Goal: Check status: Check status

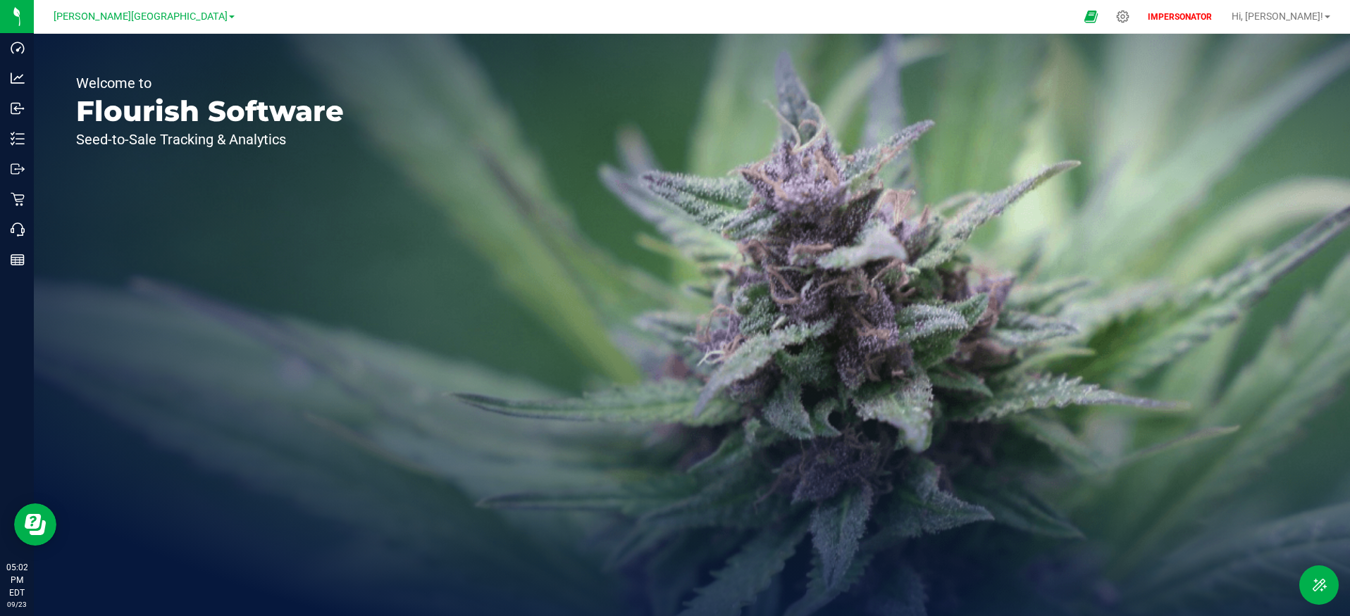
drag, startPoint x: 1164, startPoint y: 18, endPoint x: 971, endPoint y: 31, distance: 193.5
click at [1131, 18] on div at bounding box center [1123, 16] width 18 height 13
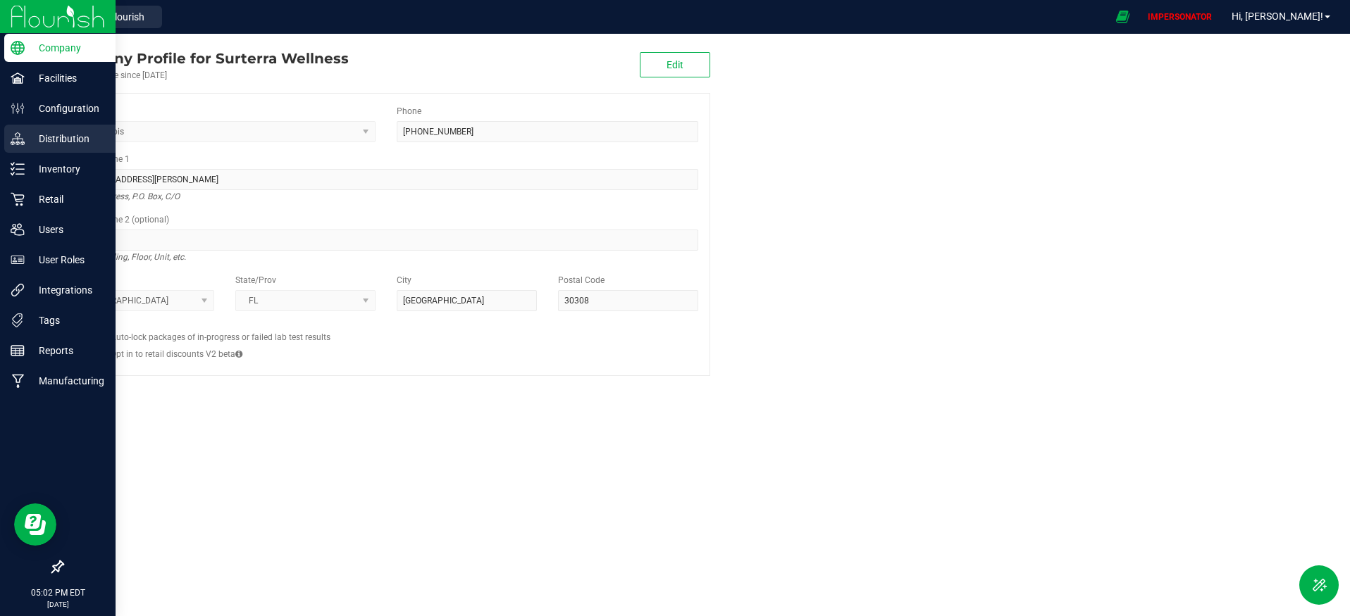
click at [63, 134] on p "Distribution" at bounding box center [67, 138] width 85 height 17
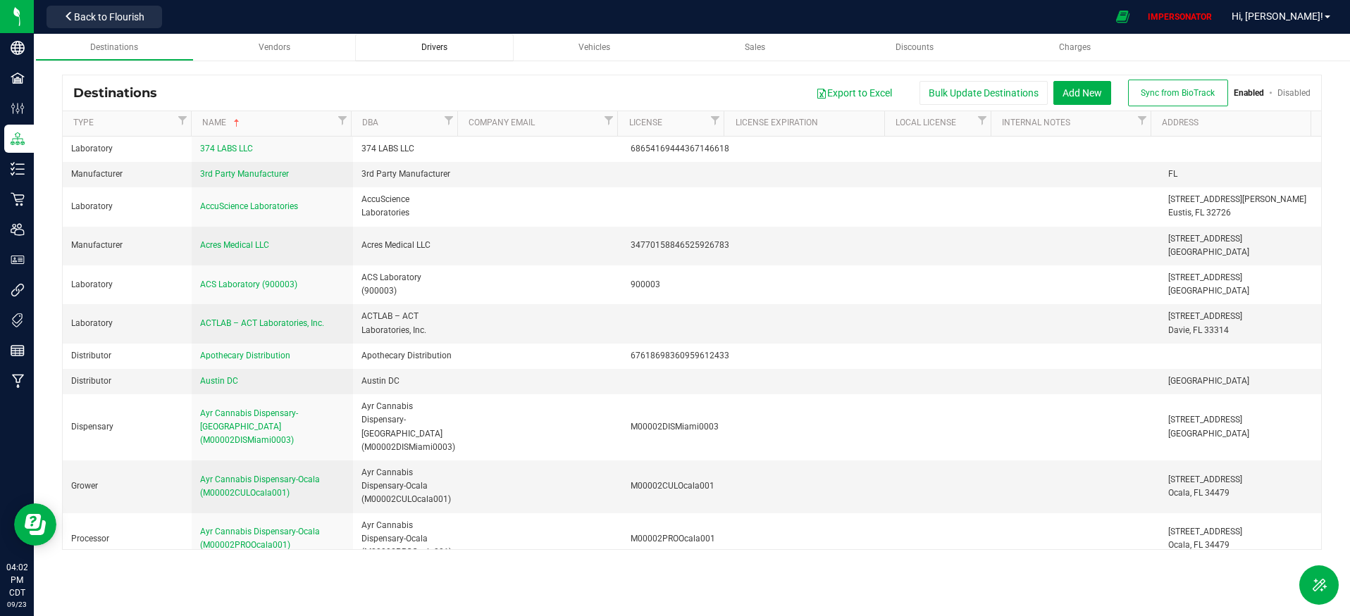
click at [471, 44] on div "Drivers" at bounding box center [434, 48] width 136 height 12
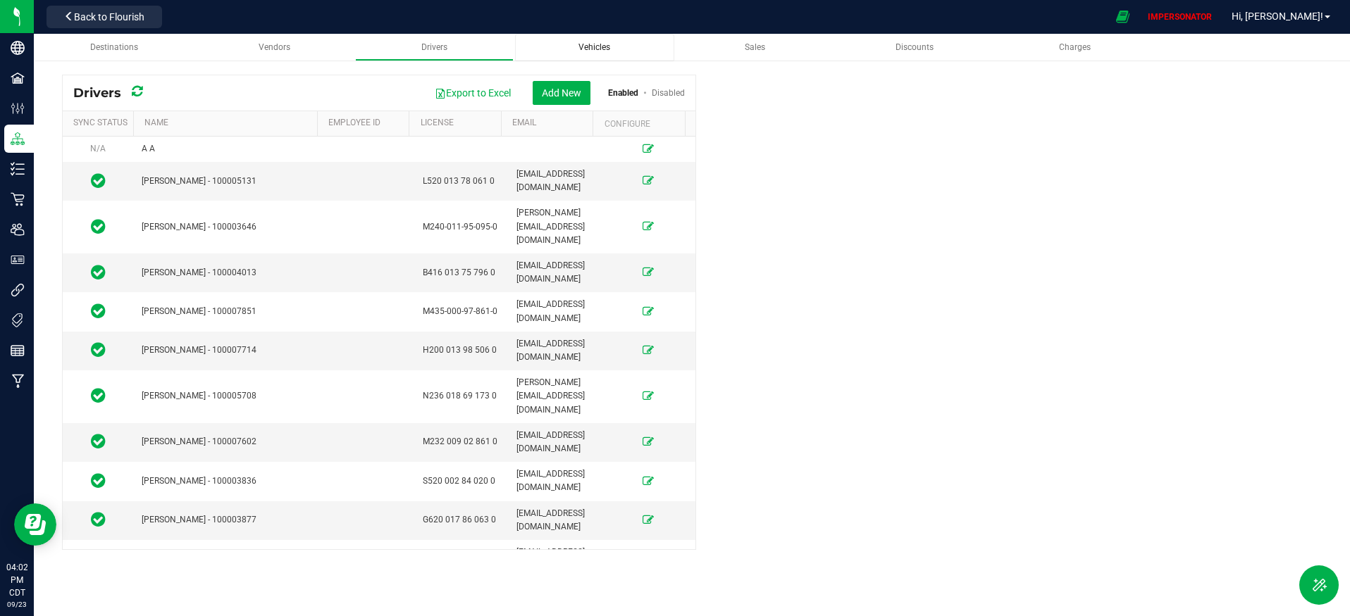
click at [597, 46] on span "Vehicles" at bounding box center [594, 47] width 32 height 10
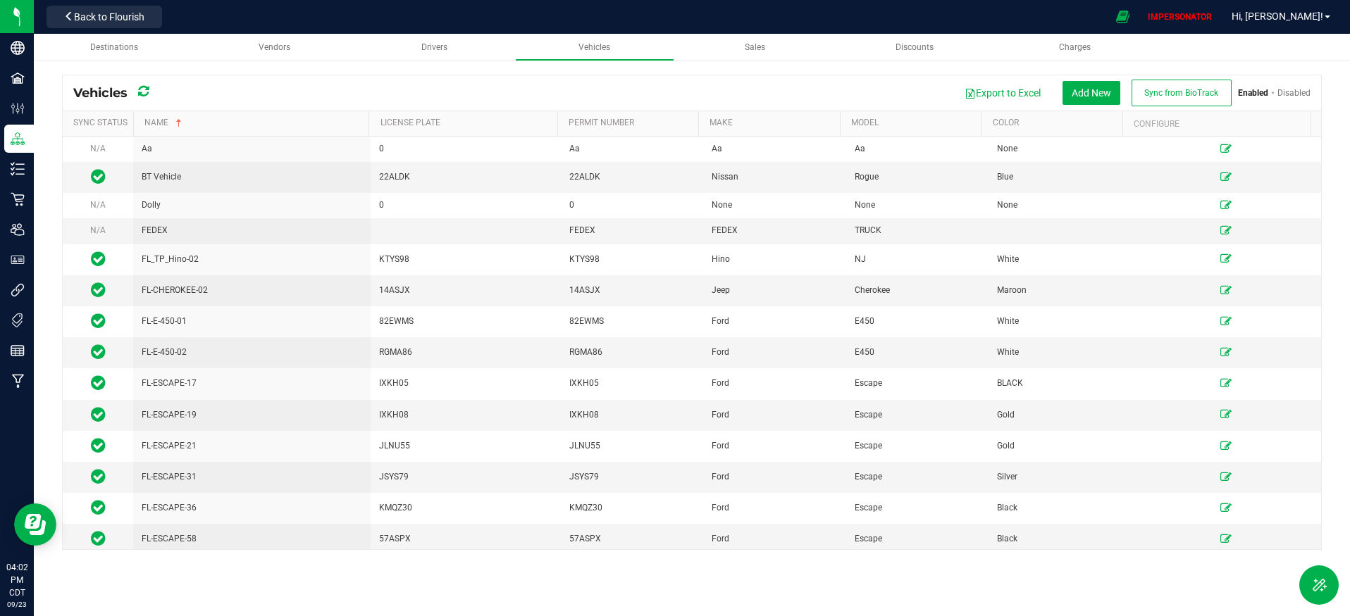
click at [1303, 94] on link "Disabled" at bounding box center [1293, 93] width 33 height 10
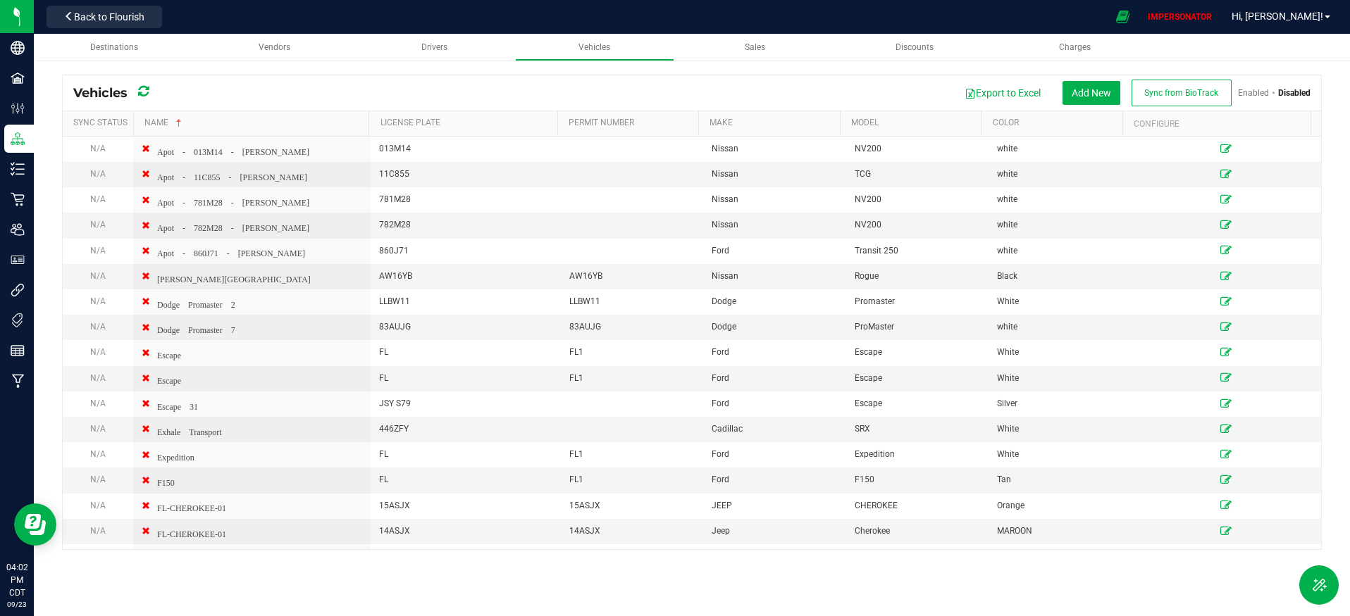
scroll to position [2200, 0]
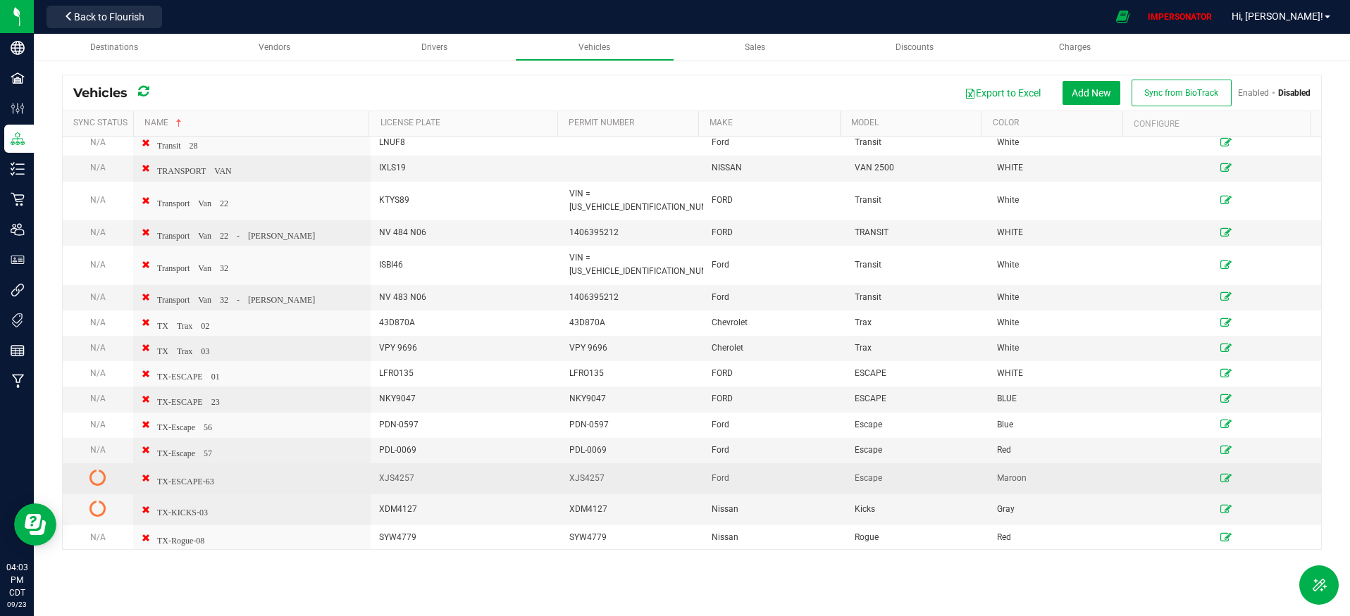
click at [1220, 474] on icon at bounding box center [1225, 478] width 11 height 8
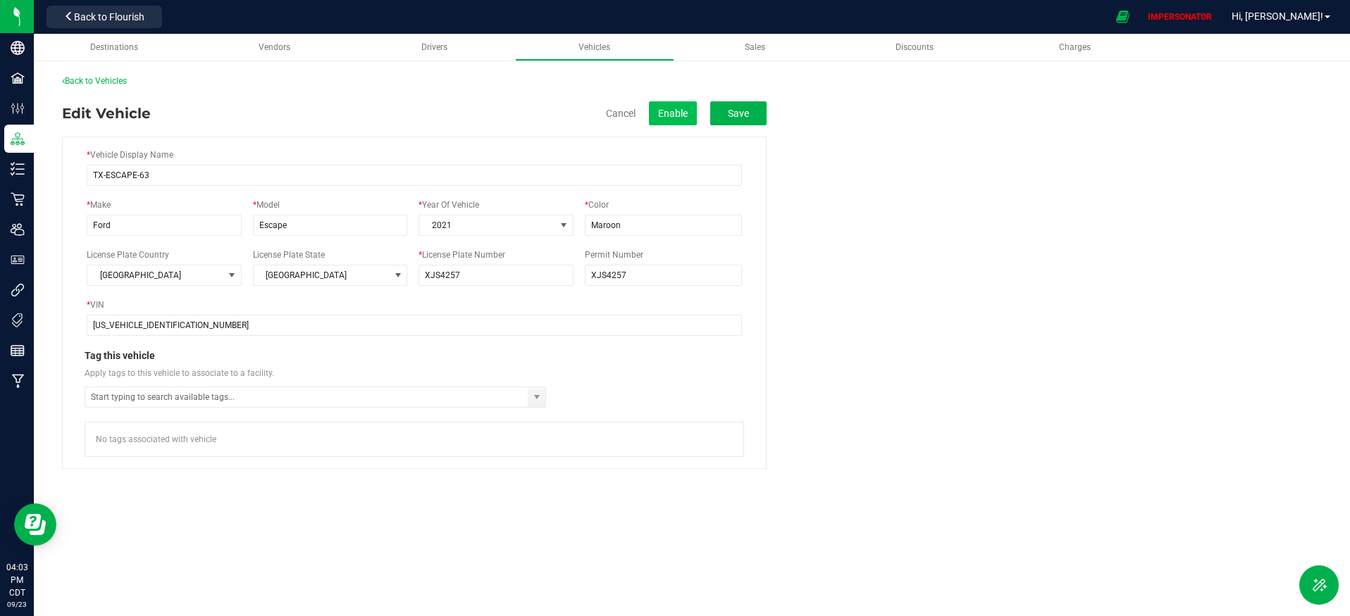
click at [662, 111] on button "Enable" at bounding box center [673, 113] width 48 height 24
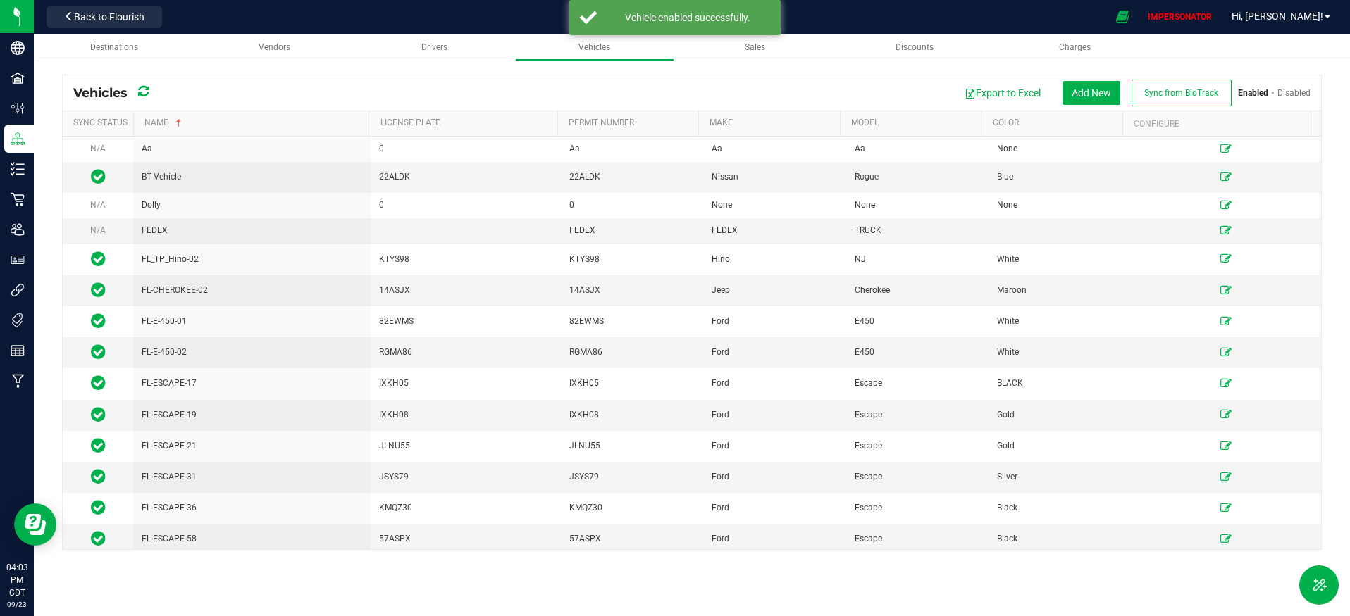
scroll to position [1550, 0]
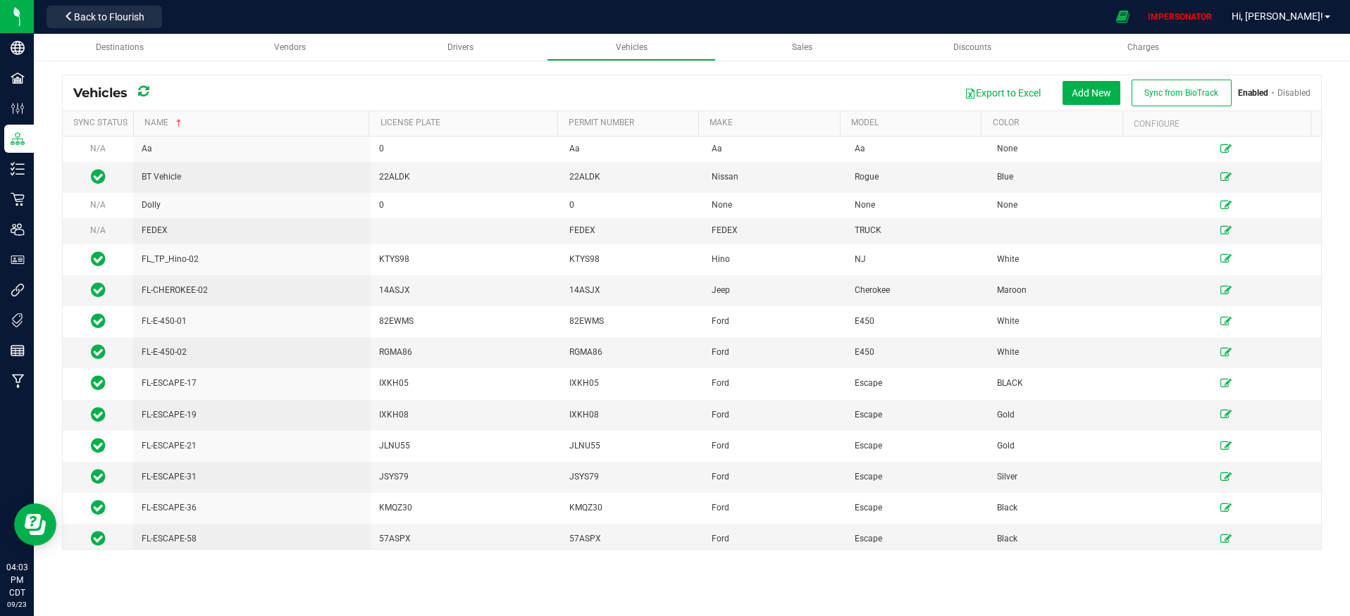
click at [1301, 93] on link "Disabled" at bounding box center [1293, 93] width 33 height 10
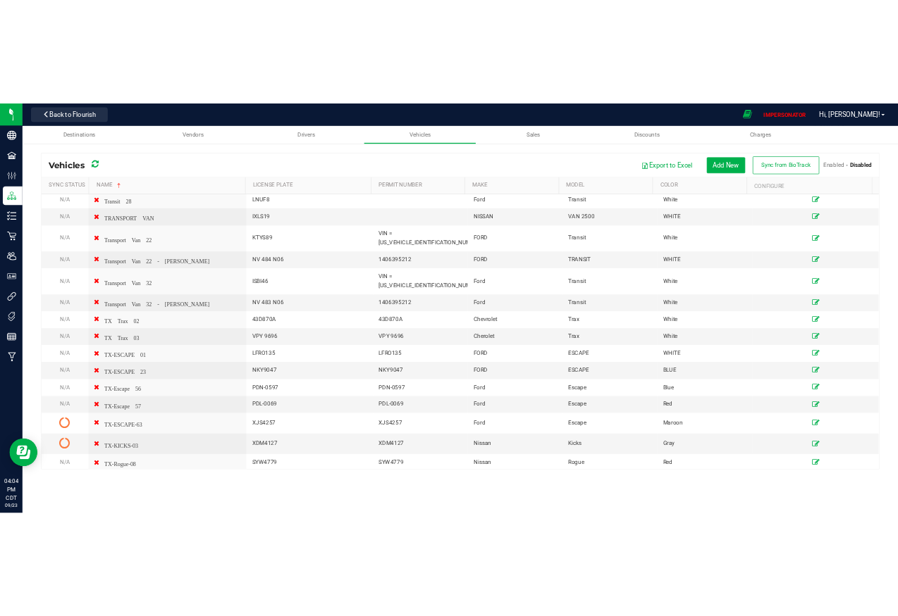
scroll to position [2197, 0]
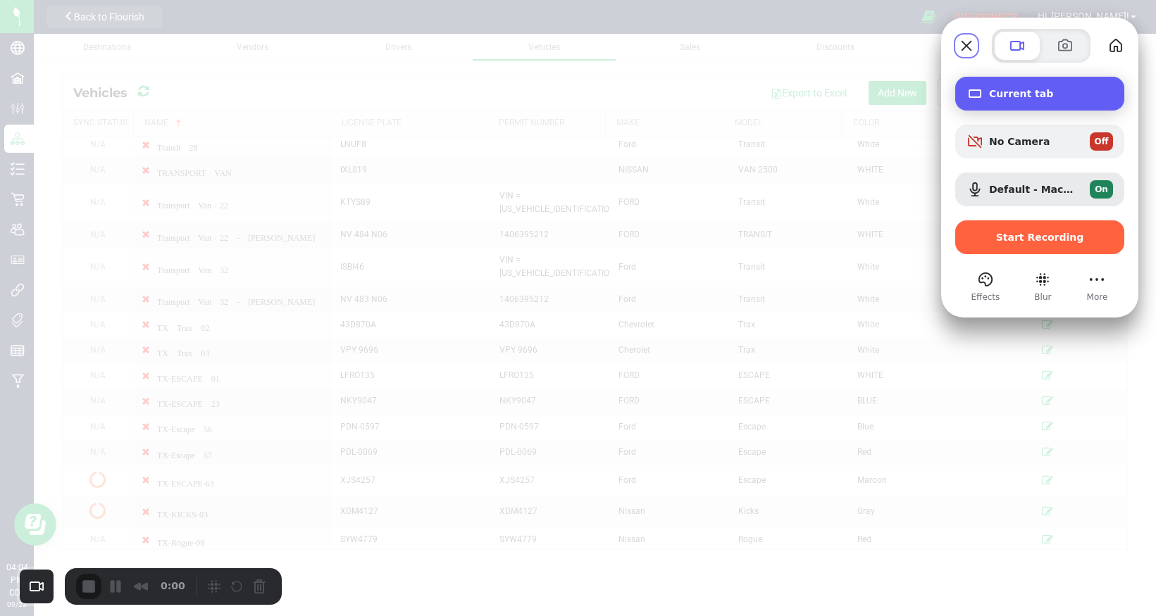
click at [1058, 97] on span "Current tab" at bounding box center [1051, 93] width 124 height 11
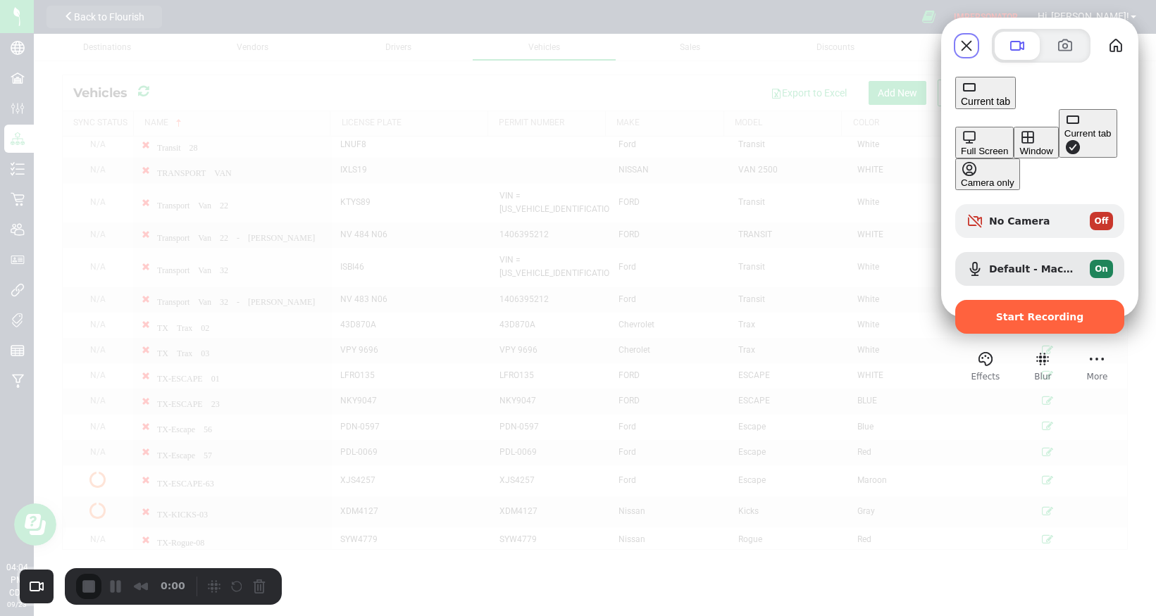
click at [1019, 146] on div "Window" at bounding box center [1035, 151] width 33 height 11
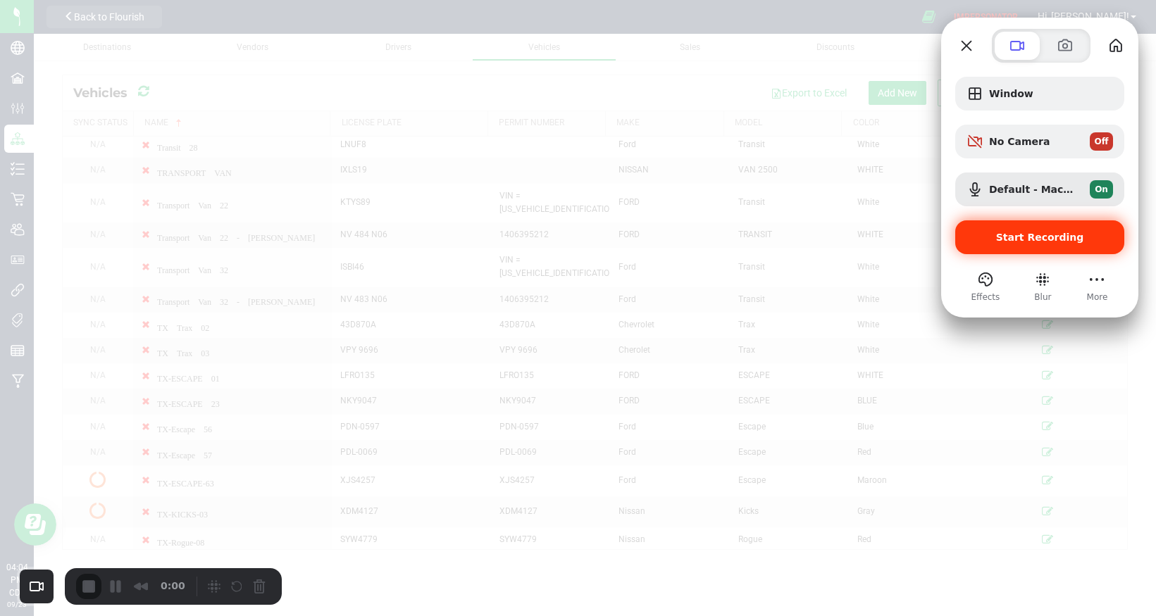
click at [1006, 238] on span "Start Recording" at bounding box center [1040, 237] width 88 height 11
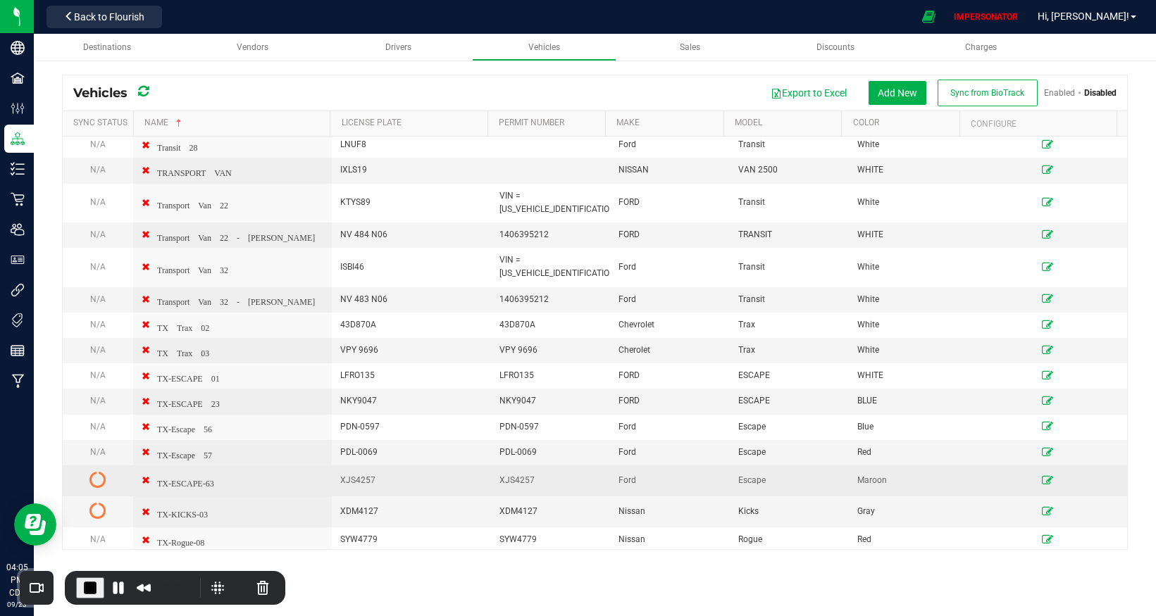
click at [1042, 480] on icon at bounding box center [1047, 480] width 11 height 8
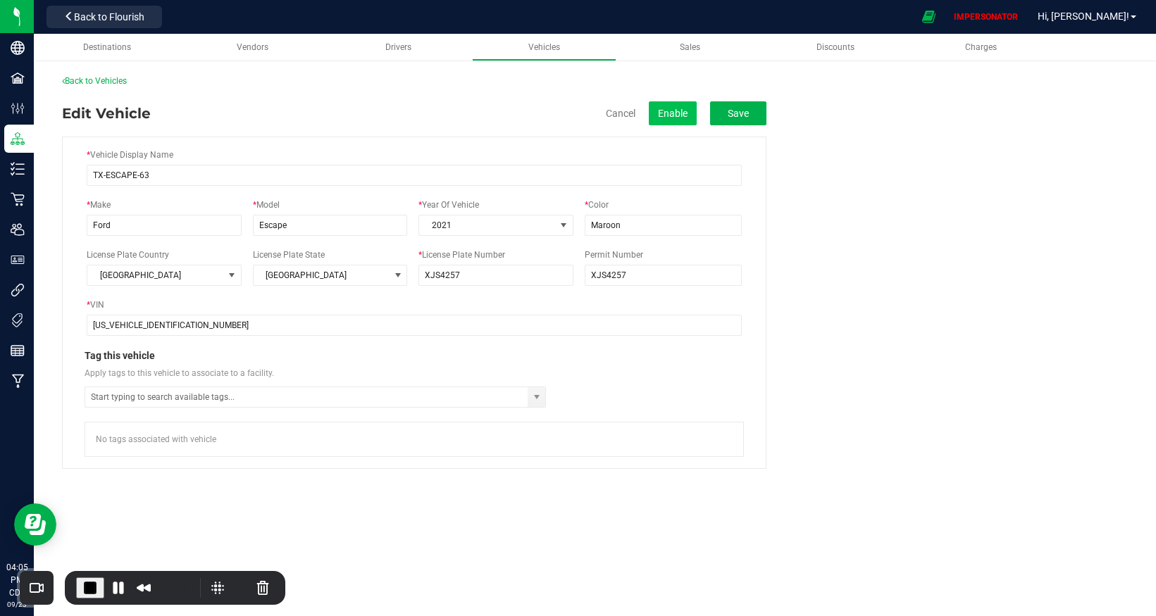
click at [671, 116] on button "Enable" at bounding box center [673, 113] width 48 height 24
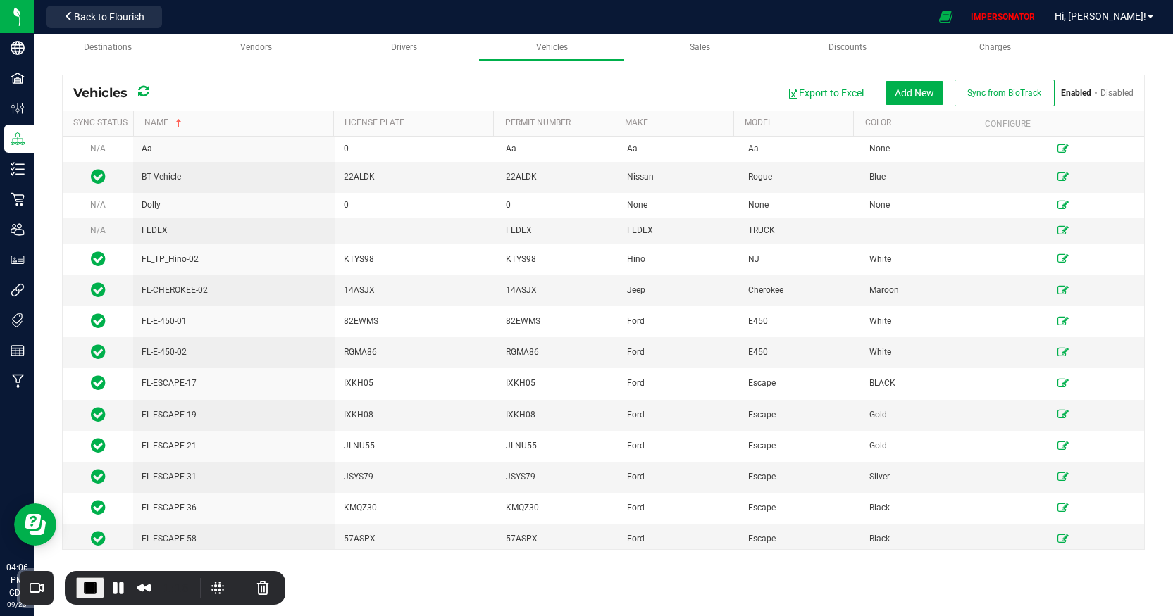
click at [147, 92] on icon at bounding box center [143, 91] width 11 height 13
click at [1119, 91] on link "Disabled" at bounding box center [1116, 93] width 33 height 10
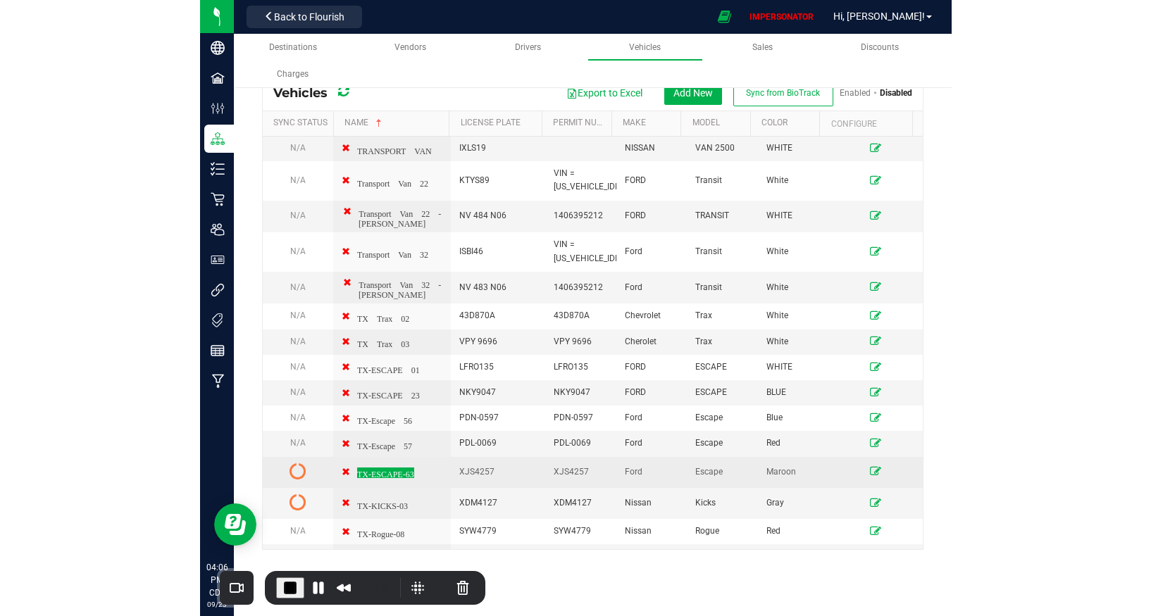
scroll to position [2226, 0]
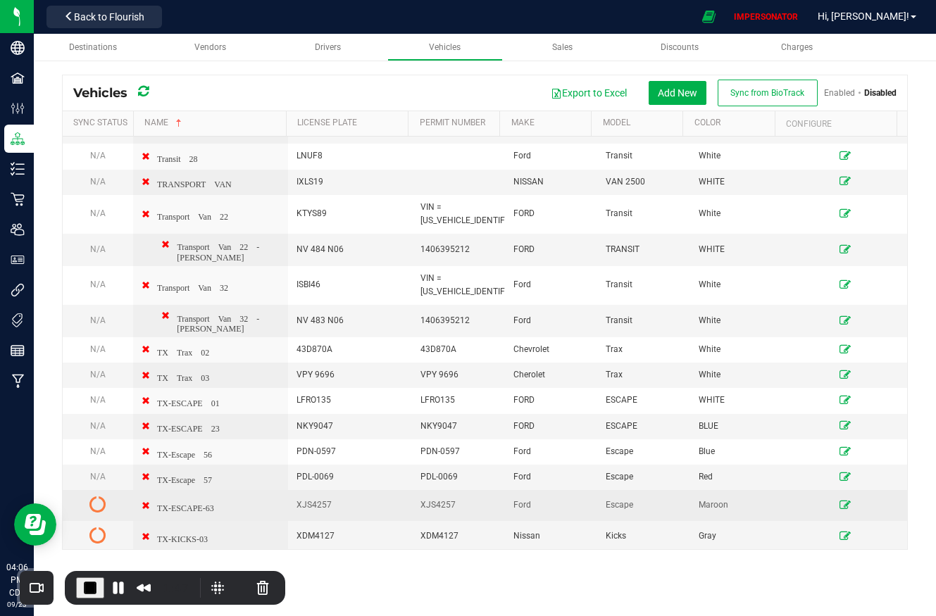
click at [101, 496] on icon at bounding box center [97, 504] width 17 height 17
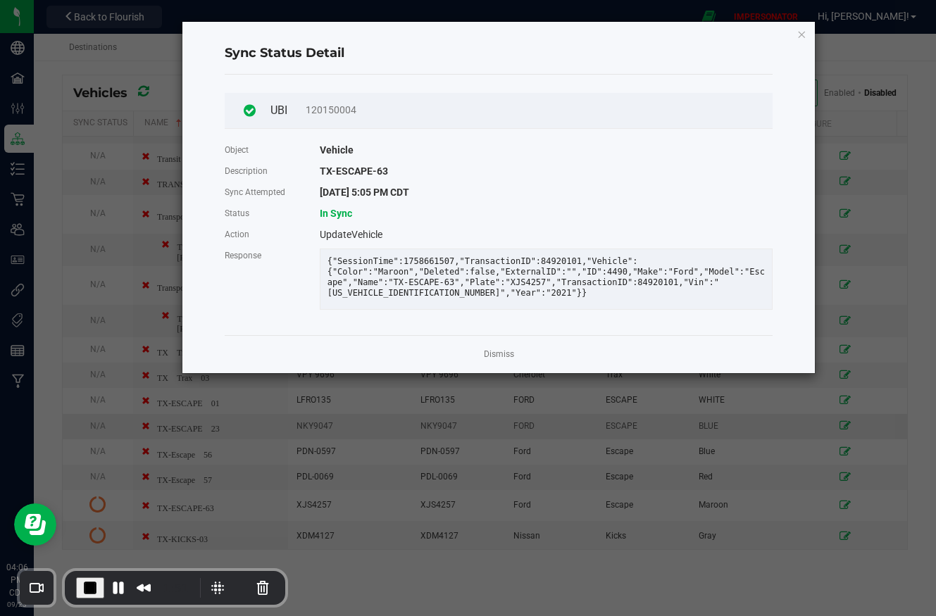
click at [507, 361] on link "Dismiss" at bounding box center [499, 355] width 30 height 12
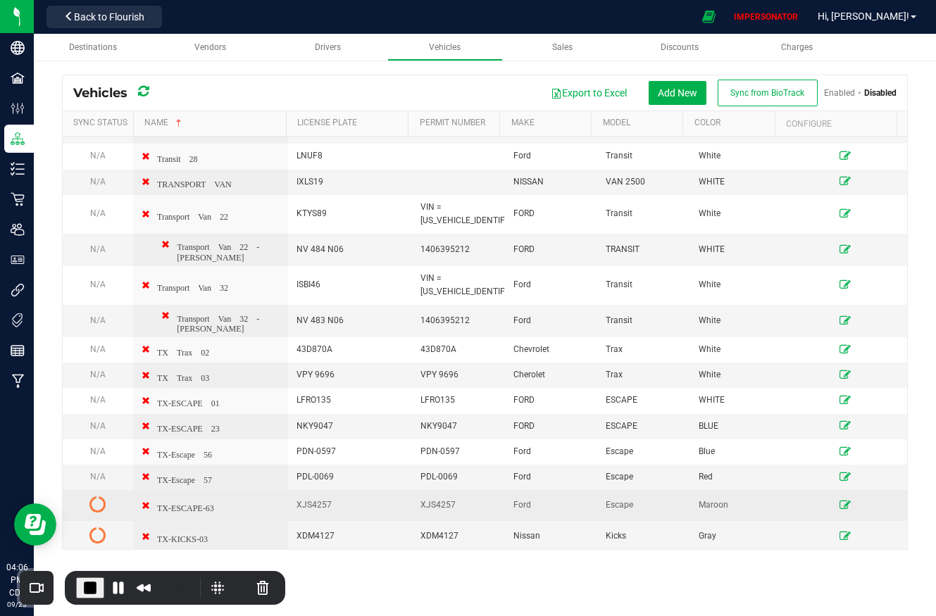
click at [840, 501] on icon at bounding box center [845, 505] width 11 height 8
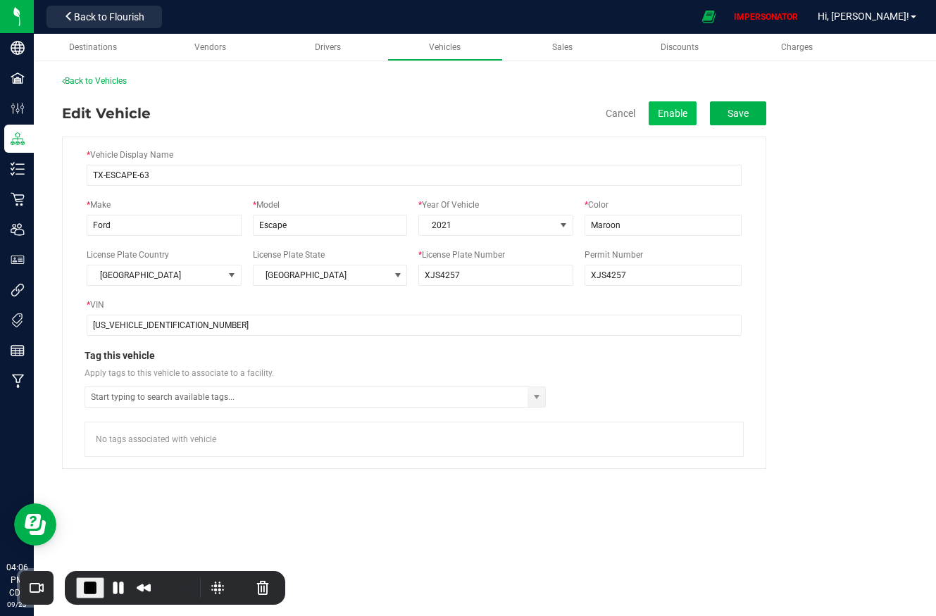
click at [693, 121] on button "Enable" at bounding box center [673, 113] width 48 height 24
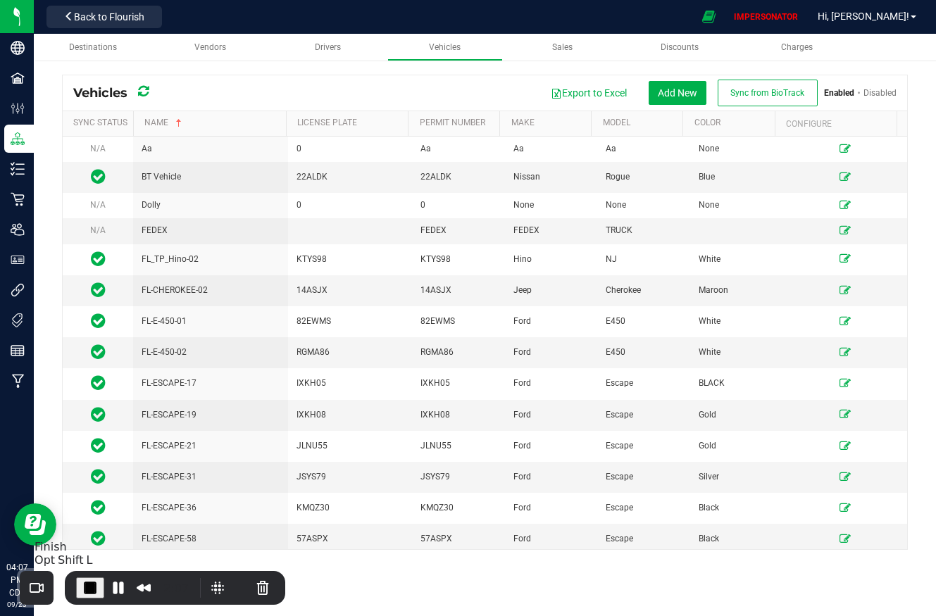
click at [87, 588] on span "End Recording" at bounding box center [90, 588] width 17 height 17
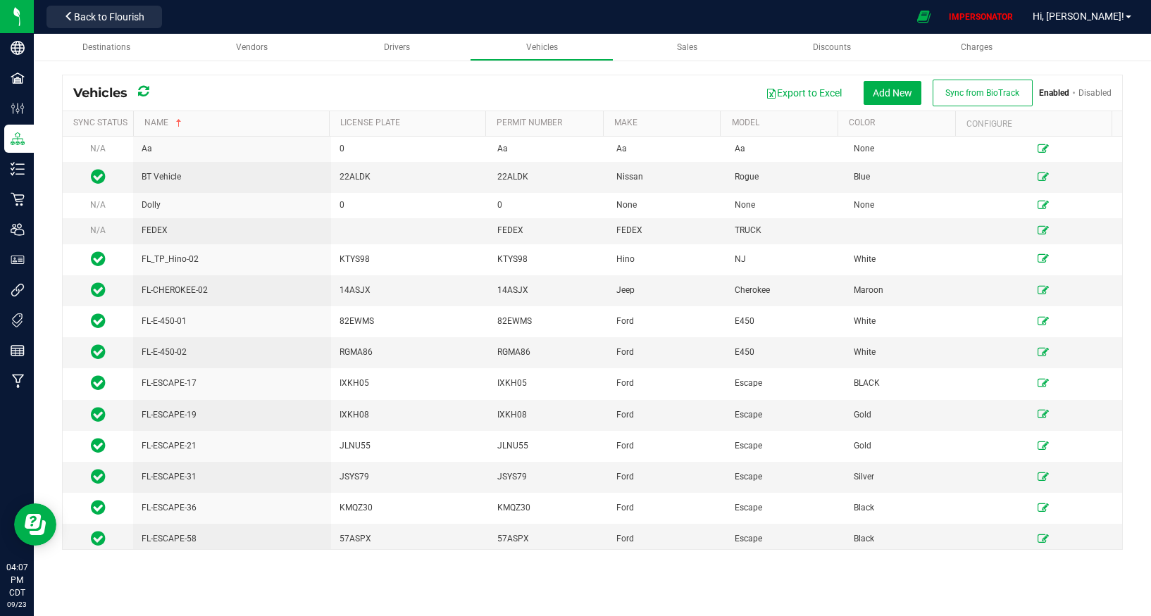
click at [1102, 92] on link "Disabled" at bounding box center [1095, 93] width 33 height 10
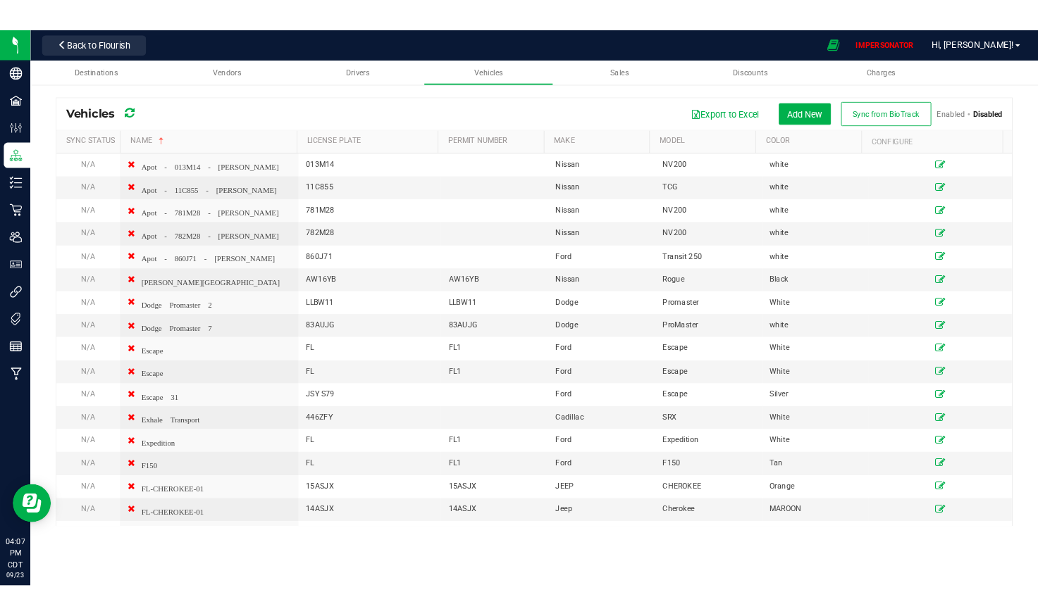
scroll to position [2226, 0]
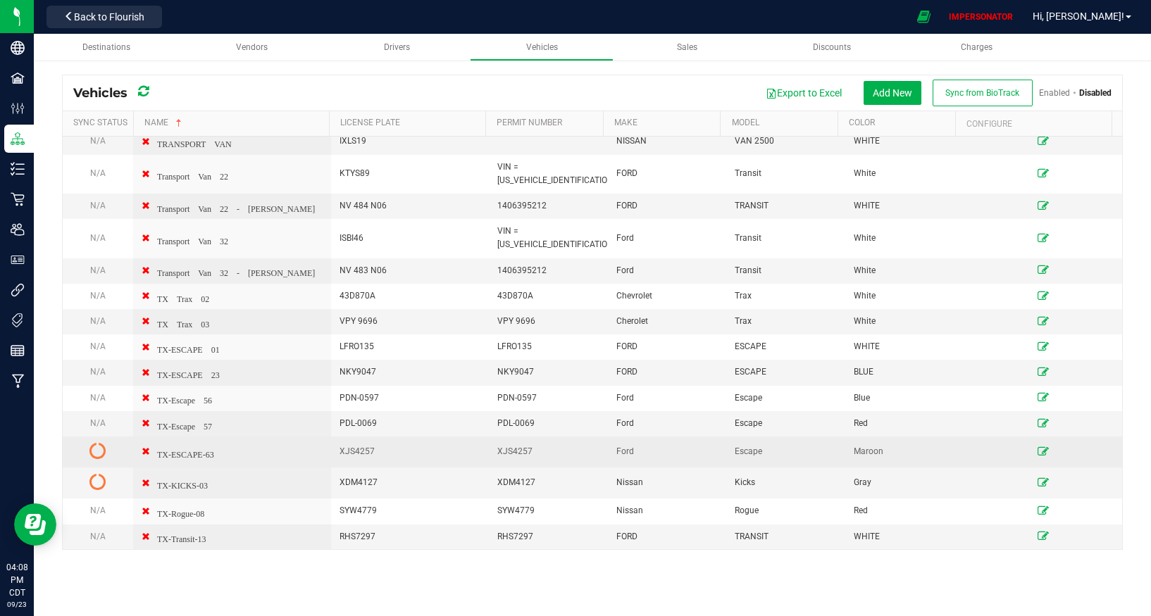
click at [1038, 452] on icon at bounding box center [1043, 451] width 11 height 8
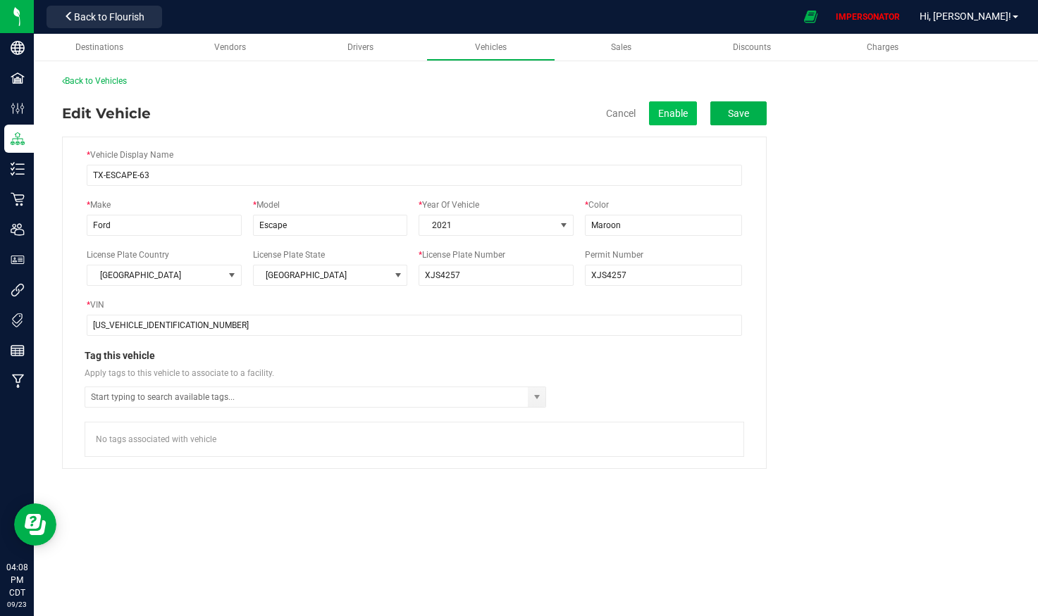
click at [681, 116] on button "Enable" at bounding box center [673, 113] width 48 height 24
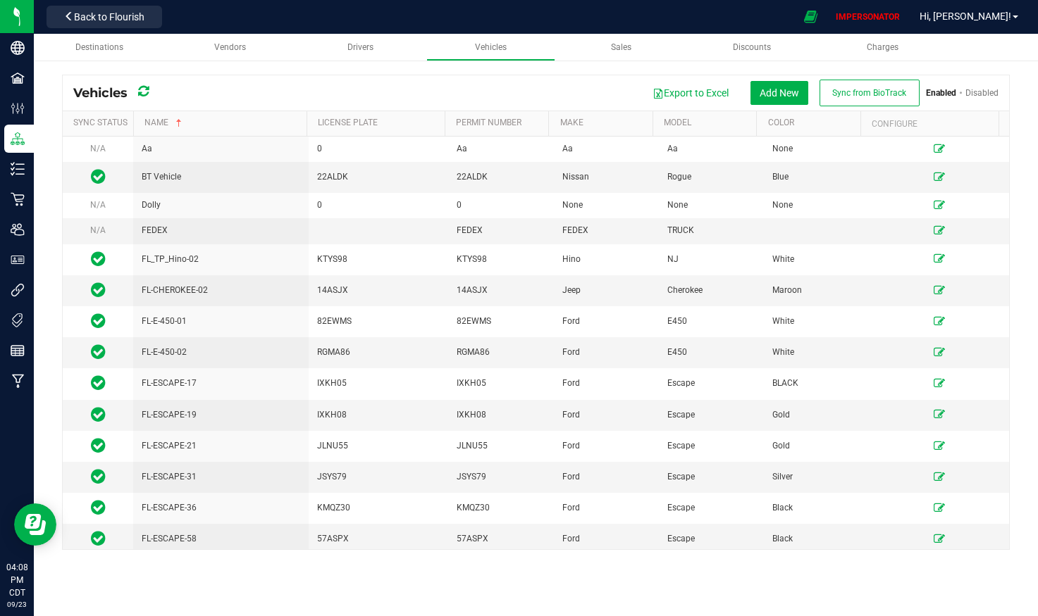
scroll to position [1550, 0]
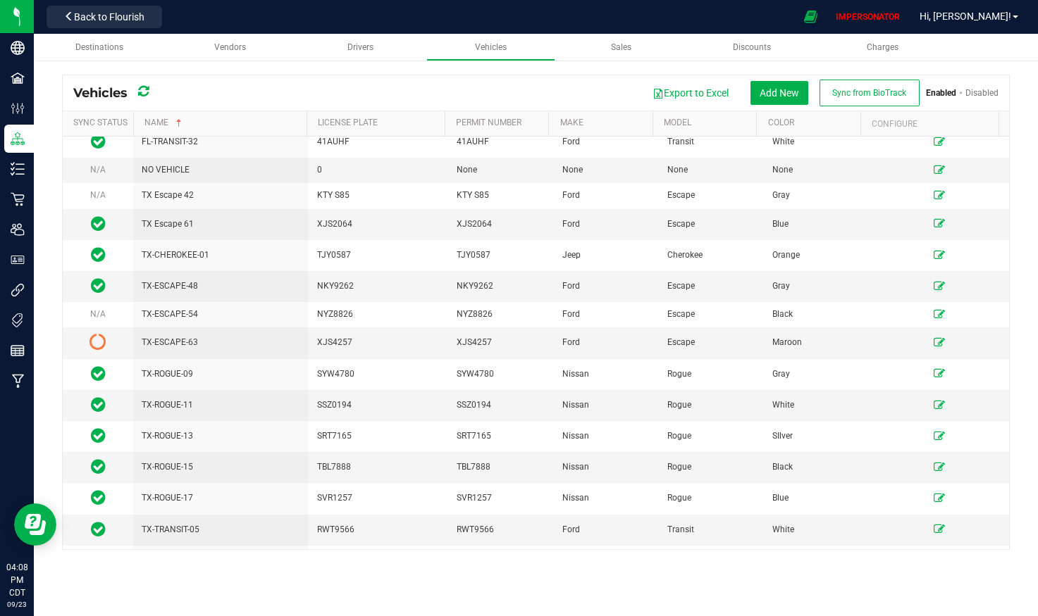
click at [142, 90] on icon at bounding box center [143, 91] width 11 height 13
click at [142, 96] on icon at bounding box center [143, 91] width 11 height 13
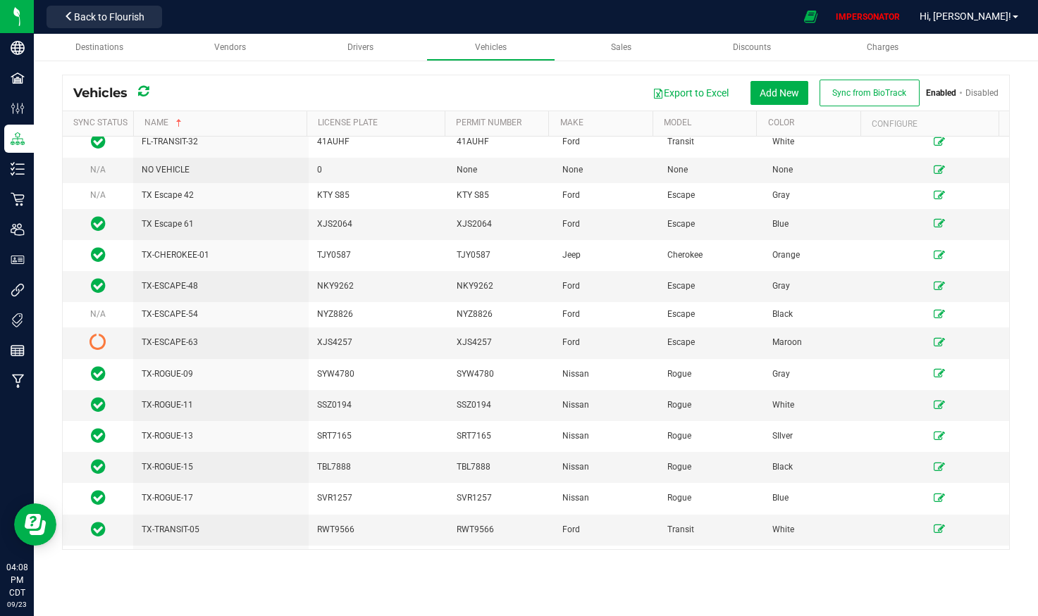
click at [142, 96] on icon at bounding box center [143, 91] width 11 height 13
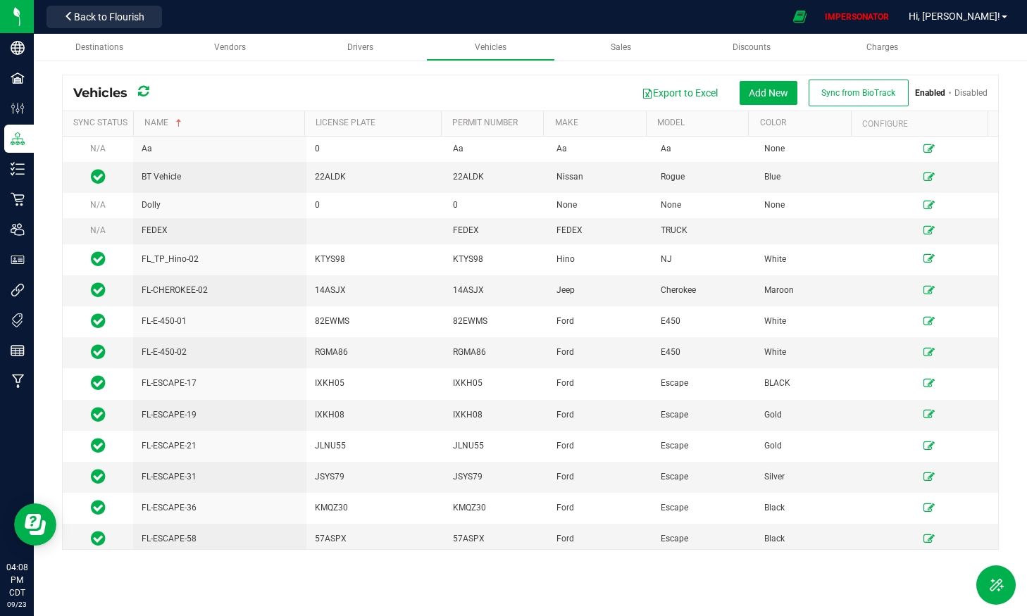
click at [387, 93] on div "Export to Excel Add New Sync from BioTrack Enabled Disabled" at bounding box center [573, 93] width 829 height 27
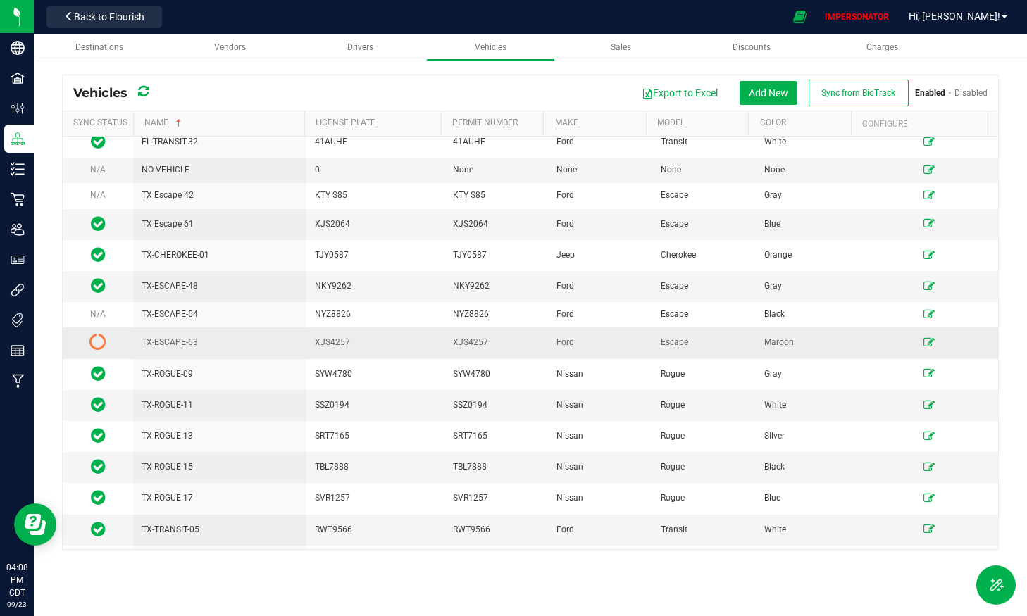
click at [924, 344] on icon at bounding box center [929, 342] width 11 height 8
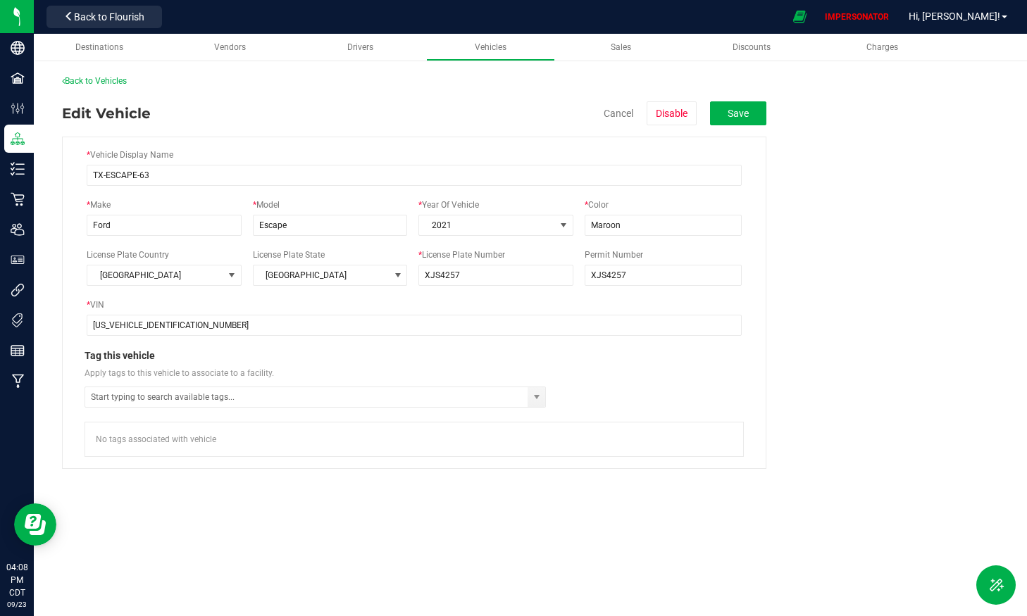
click at [917, 344] on fieldset "* Vehicle Display Name TX-ESCAPE-63 * Make Ford * Model Escape * Year Of Vehicl…" at bounding box center [530, 297] width 937 height 344
click at [82, 80] on link "Back to Vehicles" at bounding box center [94, 81] width 65 height 10
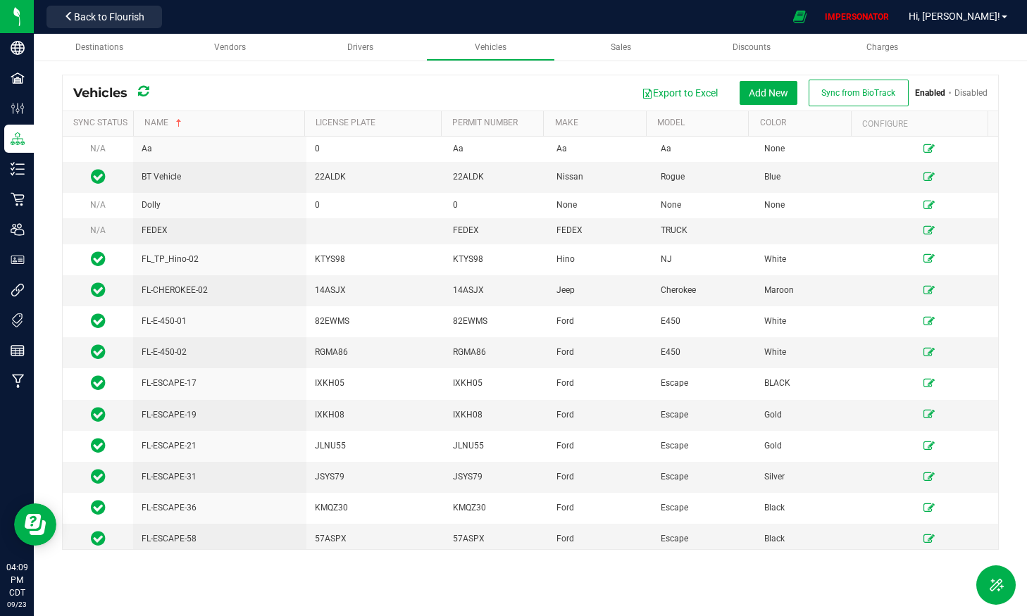
scroll to position [1550, 0]
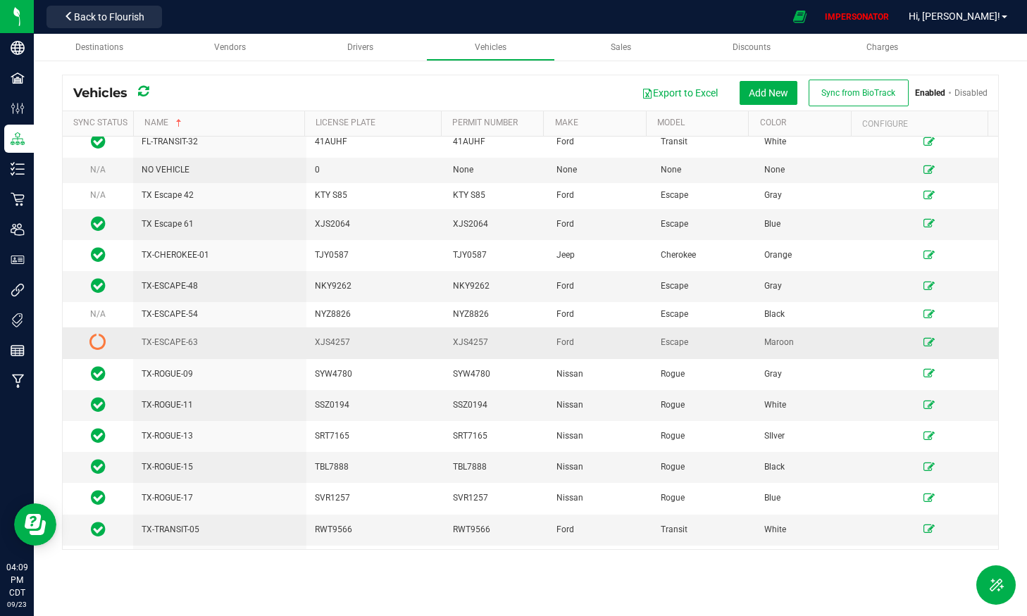
click at [99, 344] on icon at bounding box center [97, 341] width 17 height 17
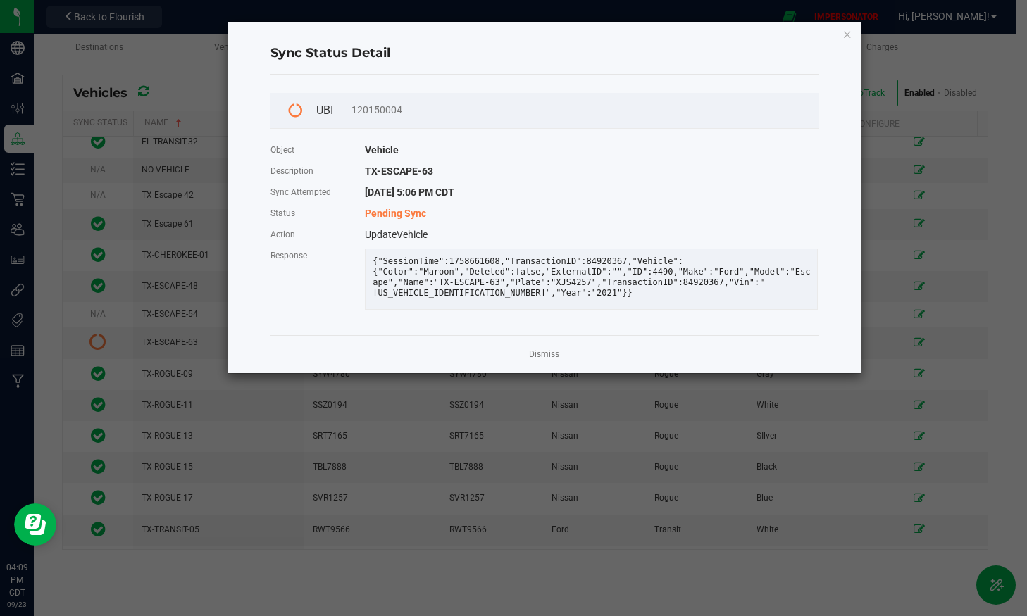
drag, startPoint x: 394, startPoint y: 304, endPoint x: 409, endPoint y: 320, distance: 21.4
click at [409, 310] on div "{"SessionTime":1758661608,"TransactionID":84920367,"Vehicle":{"Color":"Maroon",…" at bounding box center [591, 279] width 453 height 61
click at [411, 335] on div "UBI 120150004 Object Vehicle Description TX-ESCAPE-63 Sync Attempted 9/23/2025 …" at bounding box center [545, 205] width 548 height 261
click at [536, 361] on link "Dismiss" at bounding box center [544, 355] width 30 height 12
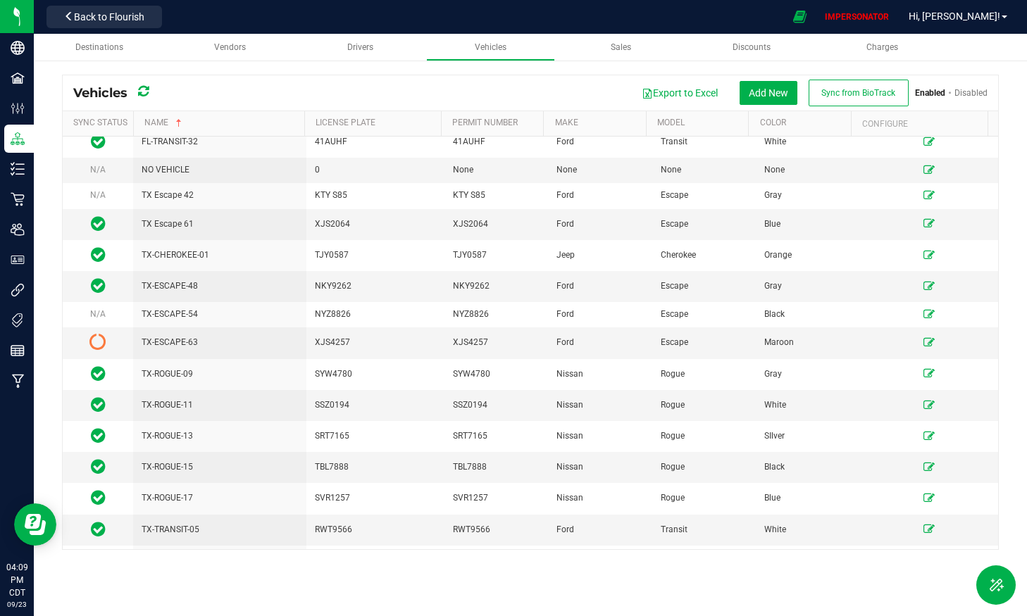
click at [969, 96] on link "Disabled" at bounding box center [971, 93] width 33 height 10
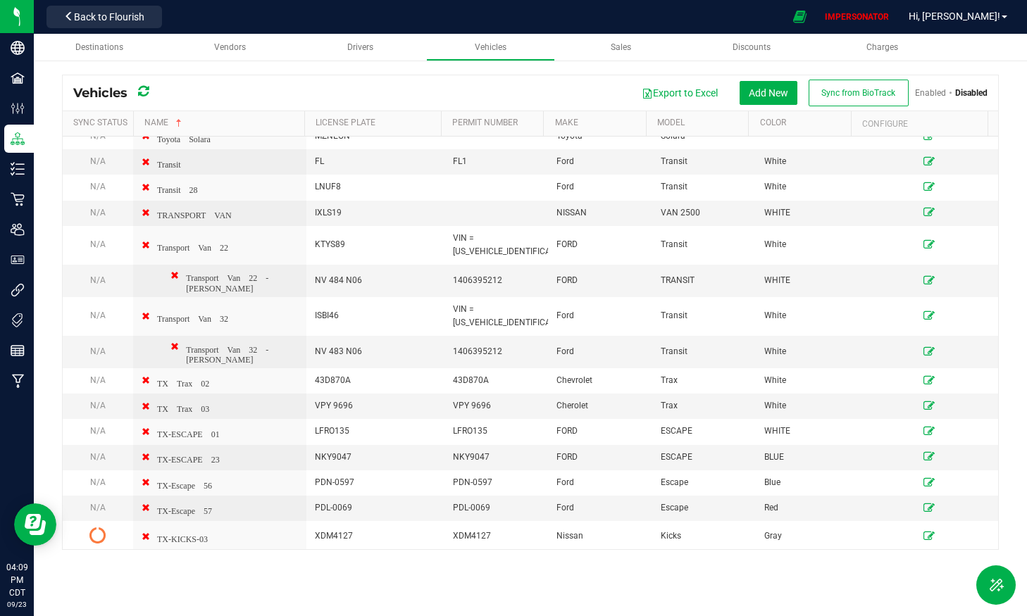
scroll to position [15, 0]
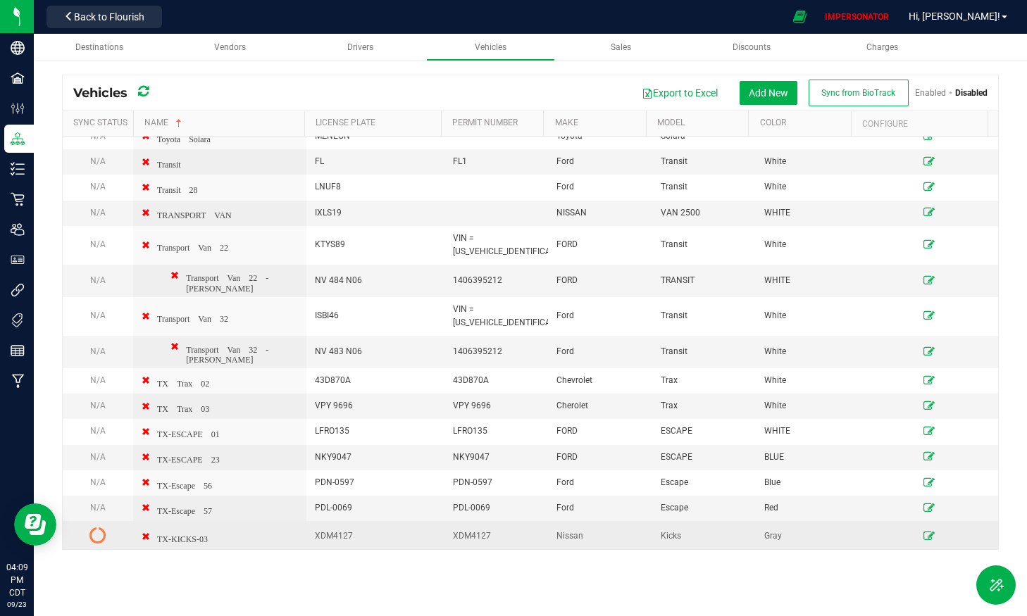
click at [101, 527] on icon at bounding box center [97, 535] width 17 height 17
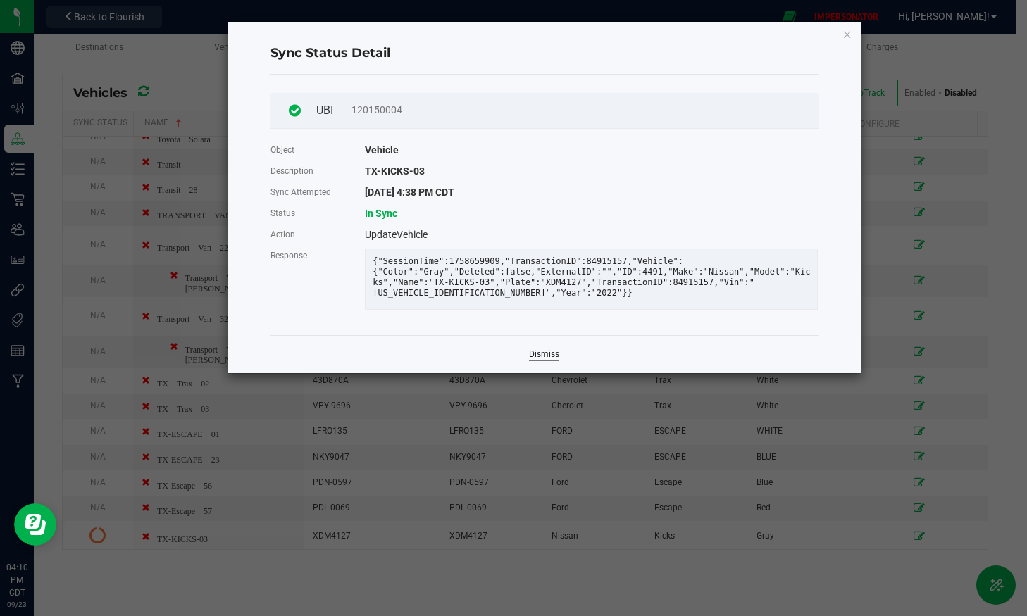
click at [550, 361] on link "Dismiss" at bounding box center [544, 355] width 30 height 12
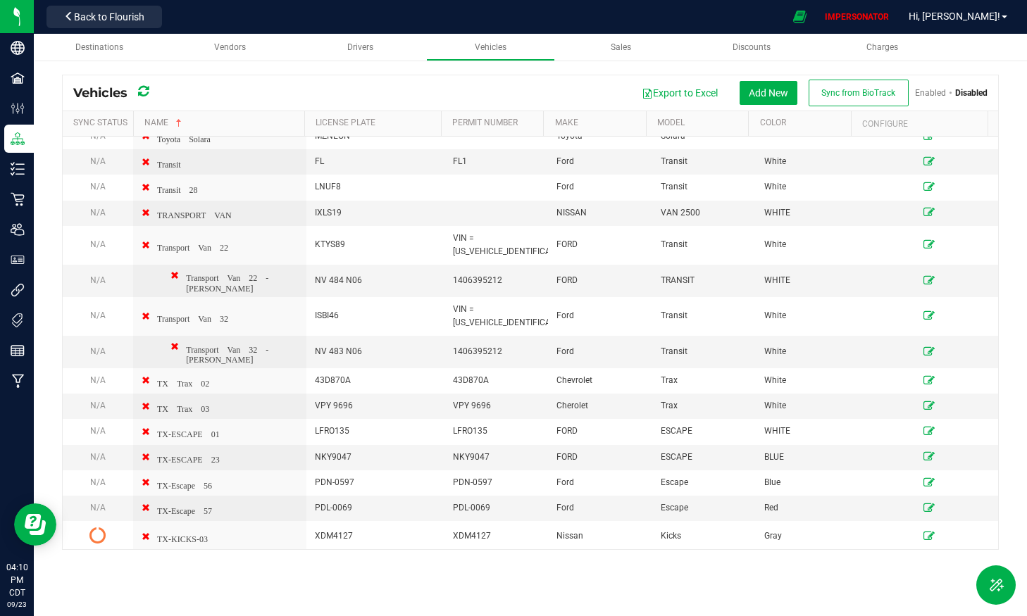
click at [144, 85] on icon at bounding box center [143, 91] width 11 height 13
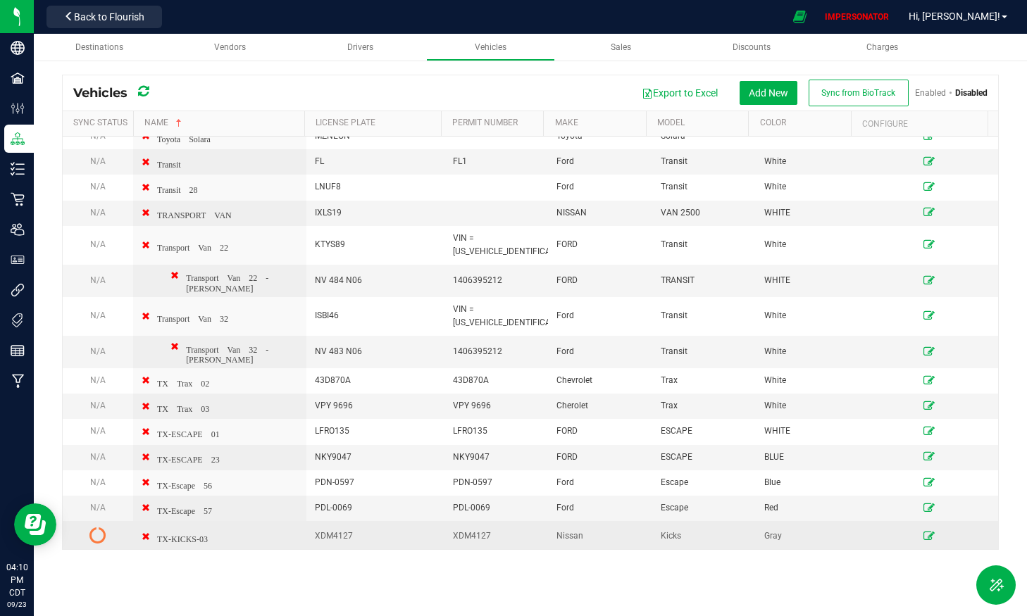
click at [101, 527] on icon at bounding box center [97, 535] width 17 height 17
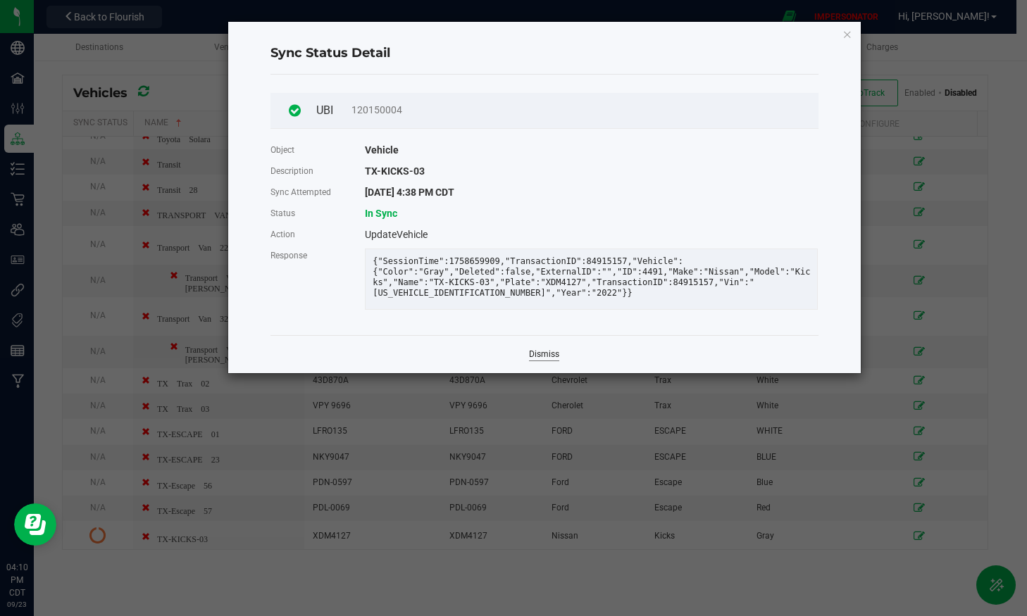
click at [549, 361] on link "Dismiss" at bounding box center [544, 355] width 30 height 12
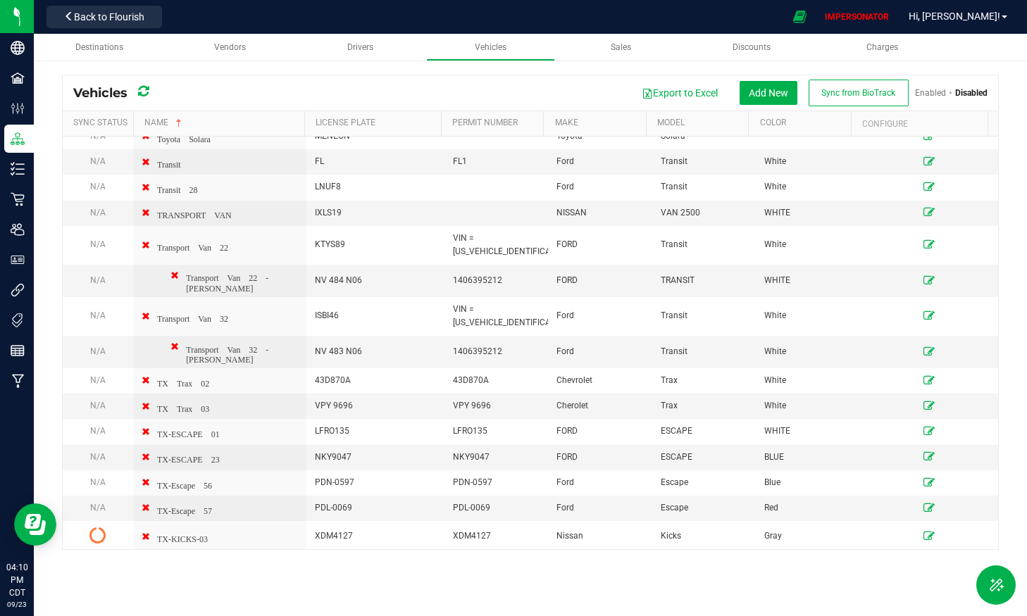
click at [926, 88] on link "Enabled" at bounding box center [930, 93] width 31 height 10
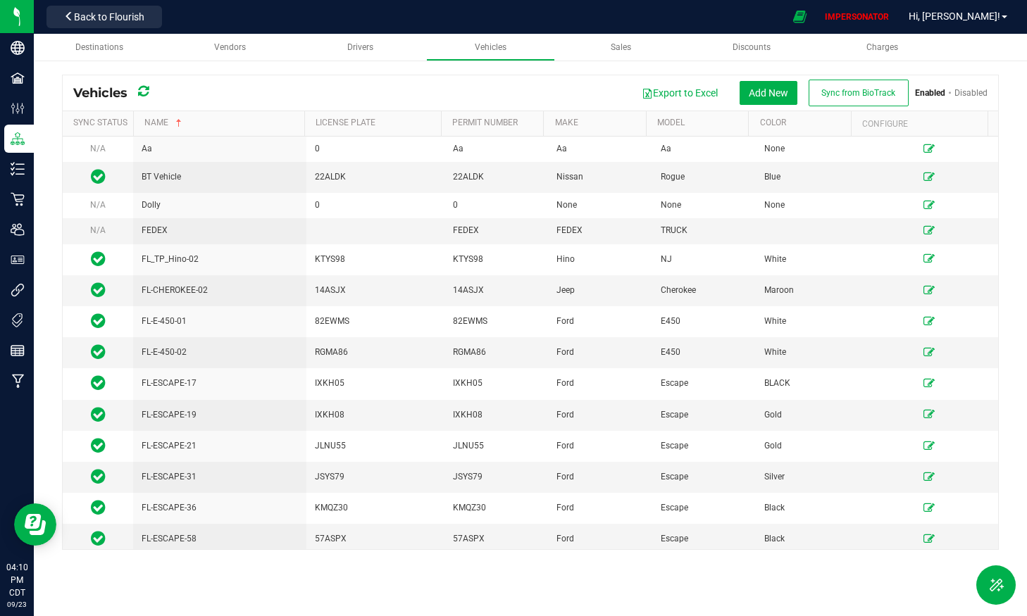
click at [970, 92] on link "Disabled" at bounding box center [971, 93] width 33 height 10
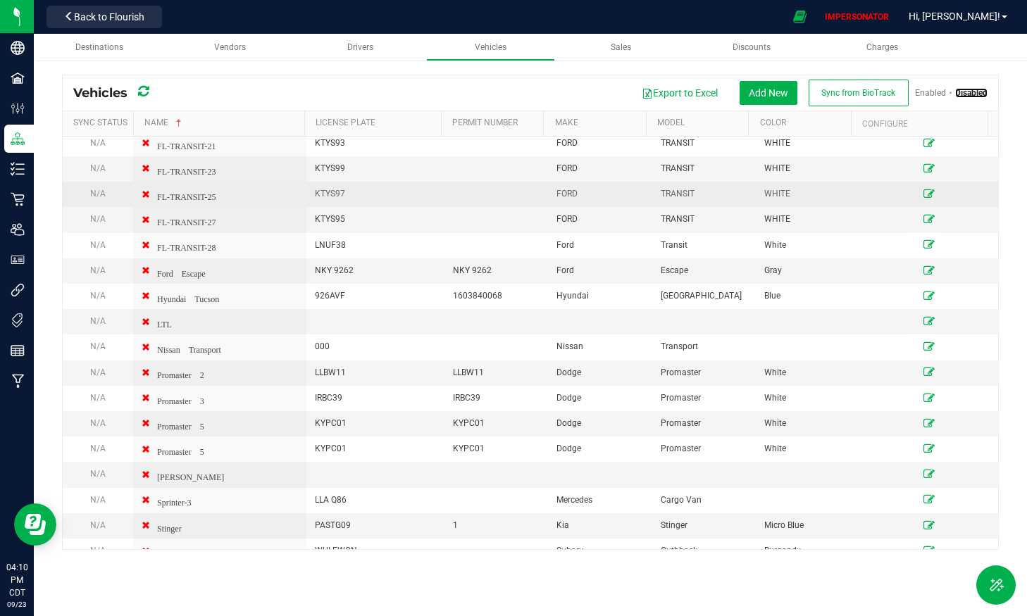
scroll to position [2226, 0]
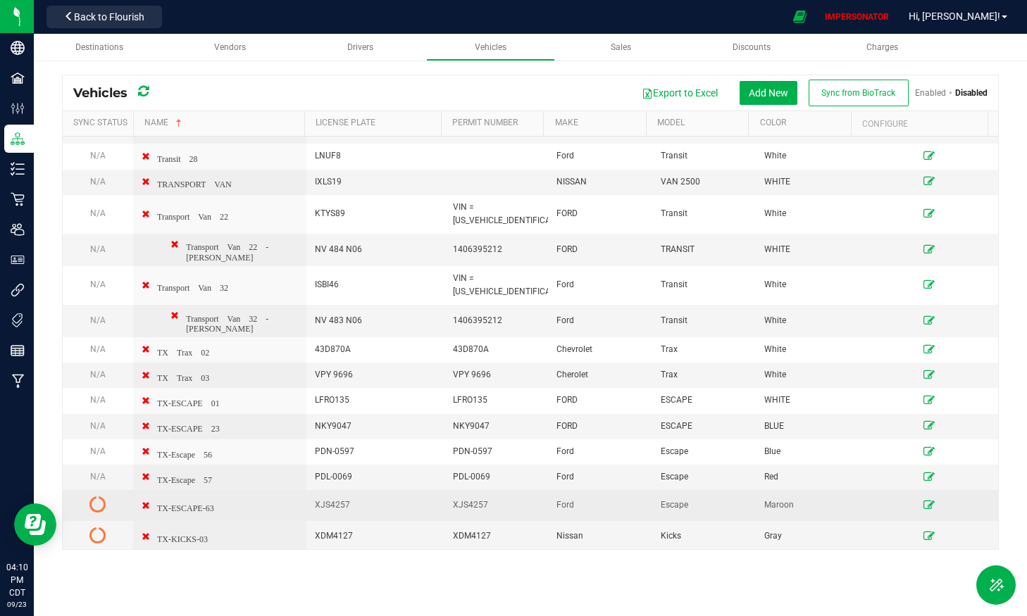
click at [94, 496] on icon at bounding box center [97, 504] width 17 height 17
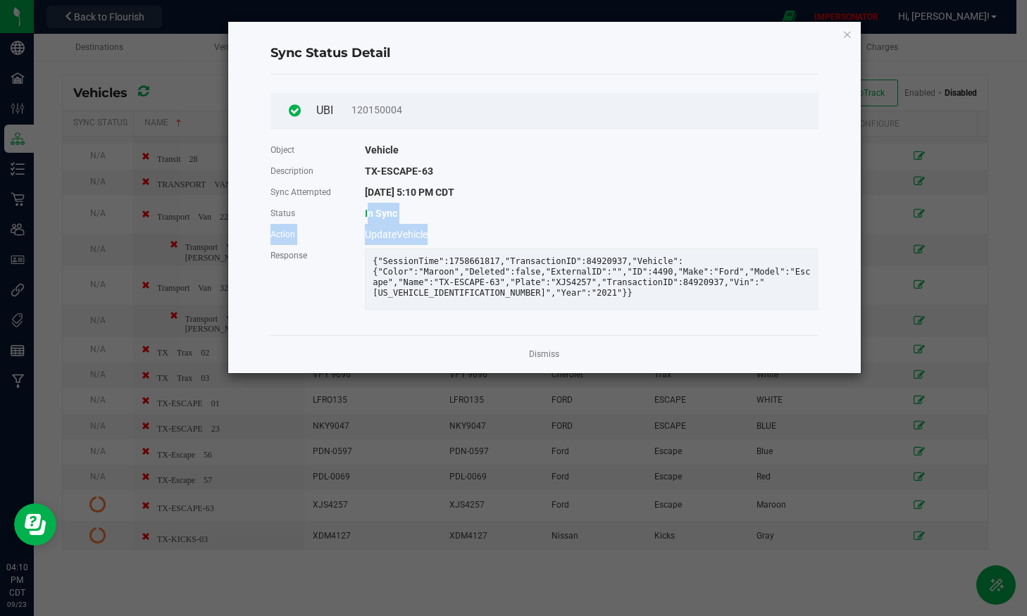
drag, startPoint x: 399, startPoint y: 216, endPoint x: 445, endPoint y: 230, distance: 47.7
click at [445, 230] on div "Object Vehicle Description TX-ESCAPE-63 Sync Attempted 9/23/2025 5:10 PM CDT St…" at bounding box center [545, 228] width 548 height 178
click at [445, 230] on div "UpdateVehicle" at bounding box center [591, 234] width 474 height 21
click at [549, 361] on link "Dismiss" at bounding box center [544, 355] width 30 height 12
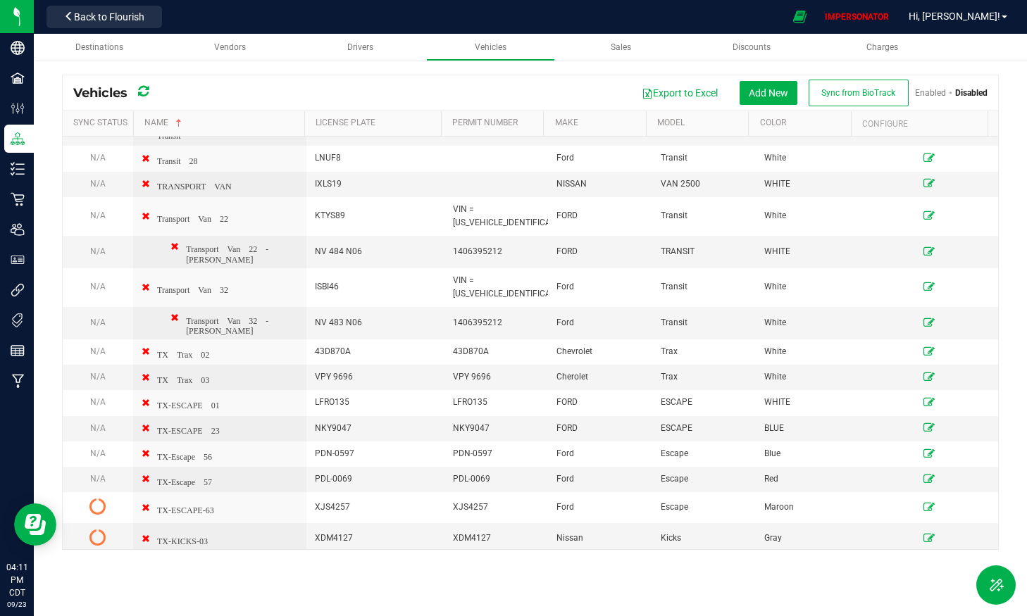
scroll to position [2225, 0]
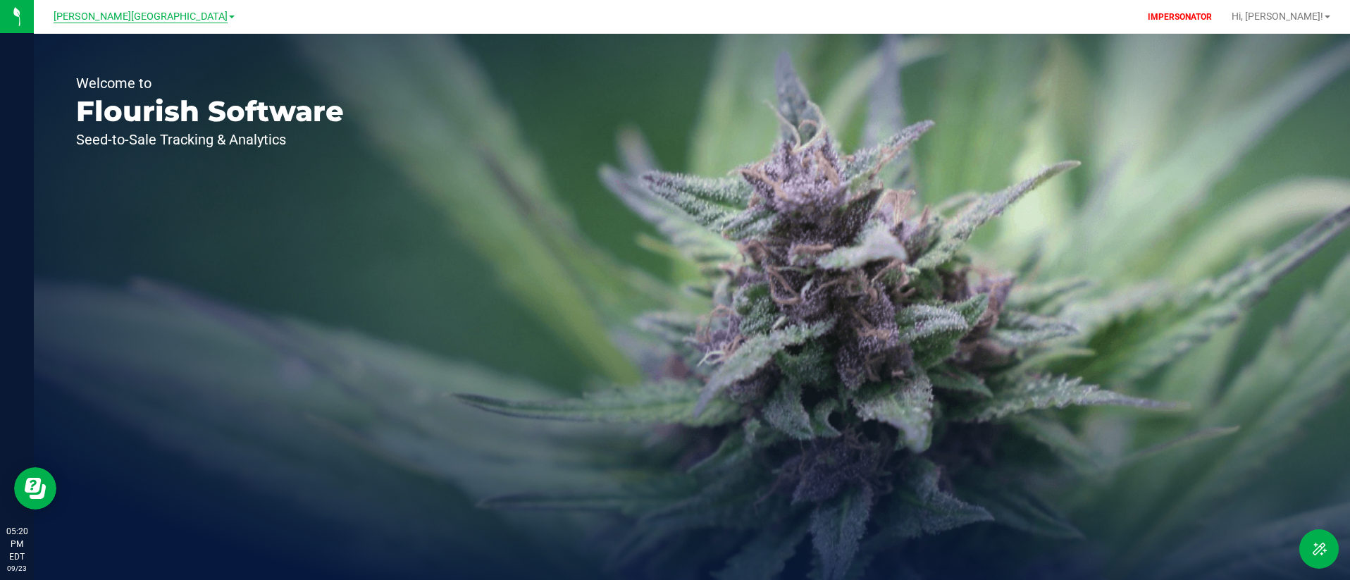
click at [145, 15] on span "[PERSON_NAME][GEOGRAPHIC_DATA]" at bounding box center [141, 17] width 174 height 13
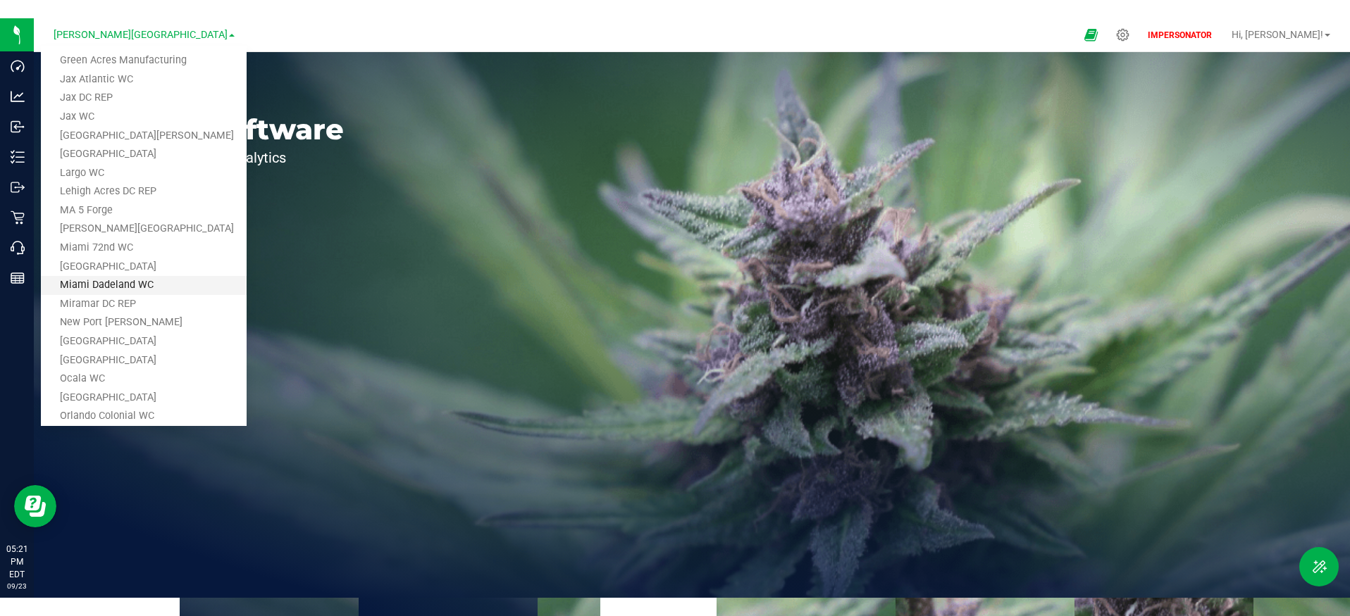
scroll to position [308, 0]
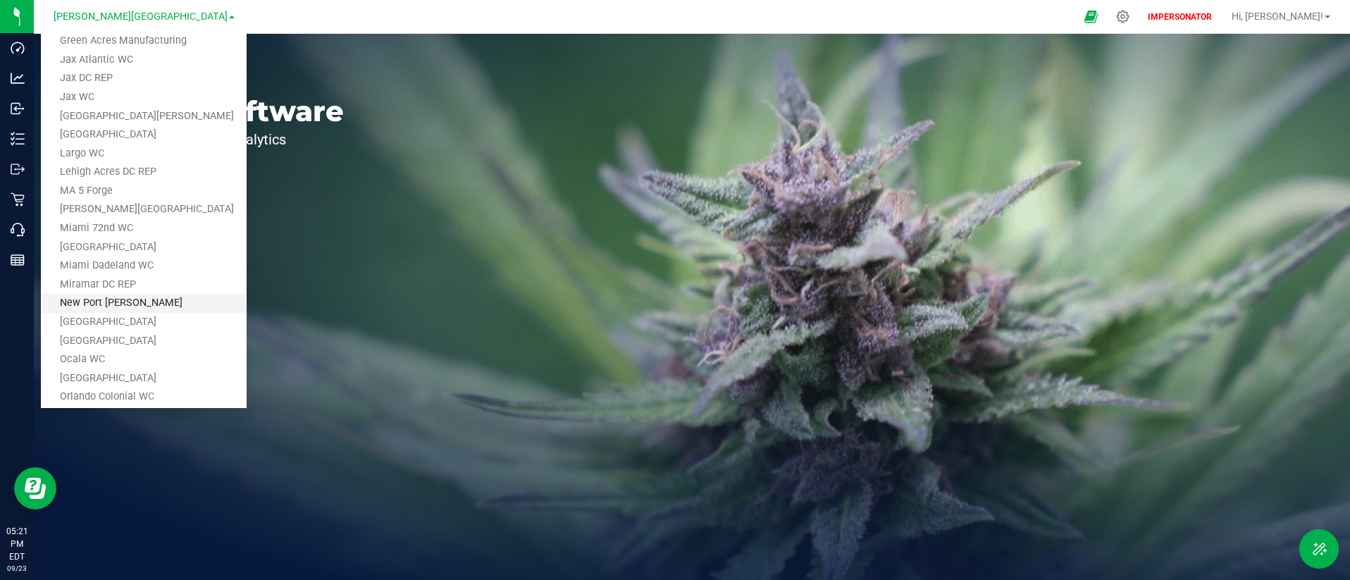
click at [113, 304] on link "New Port Richey WC" at bounding box center [144, 303] width 206 height 19
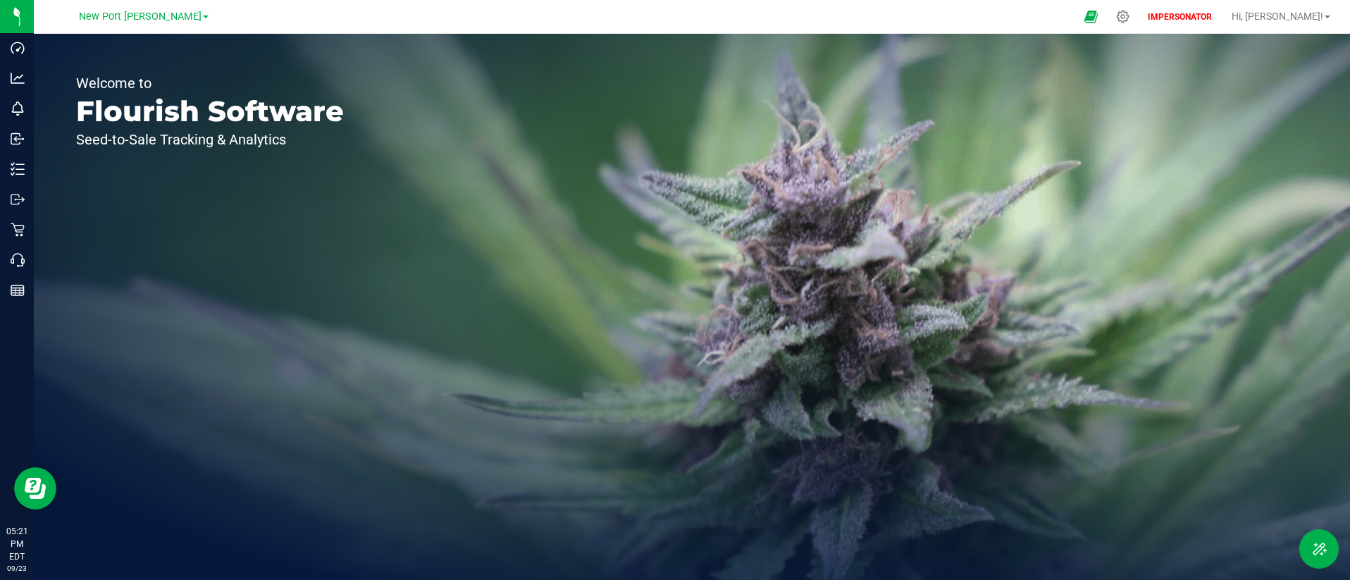
click at [149, 295] on div "Welcome to Flourish Software Seed-to-Sale Tracking & Analytics" at bounding box center [210, 307] width 352 height 546
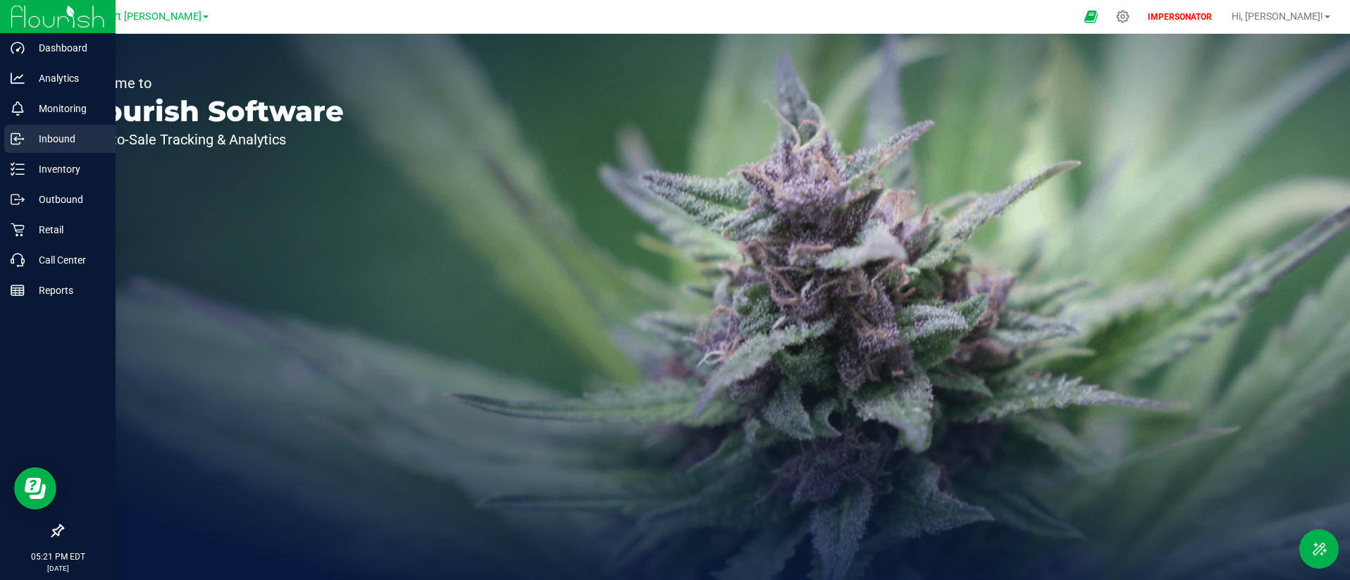
click at [59, 125] on div "Inbound" at bounding box center [59, 139] width 111 height 28
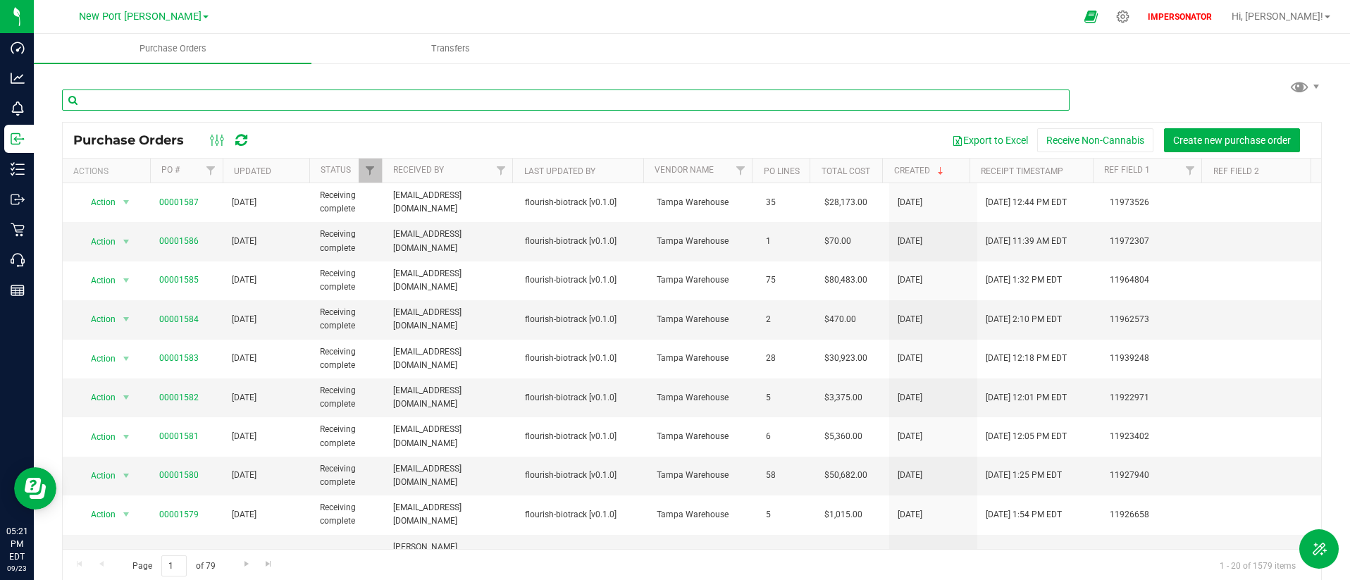
click at [252, 101] on input "text" at bounding box center [565, 99] width 1007 height 21
paste input "00001587"
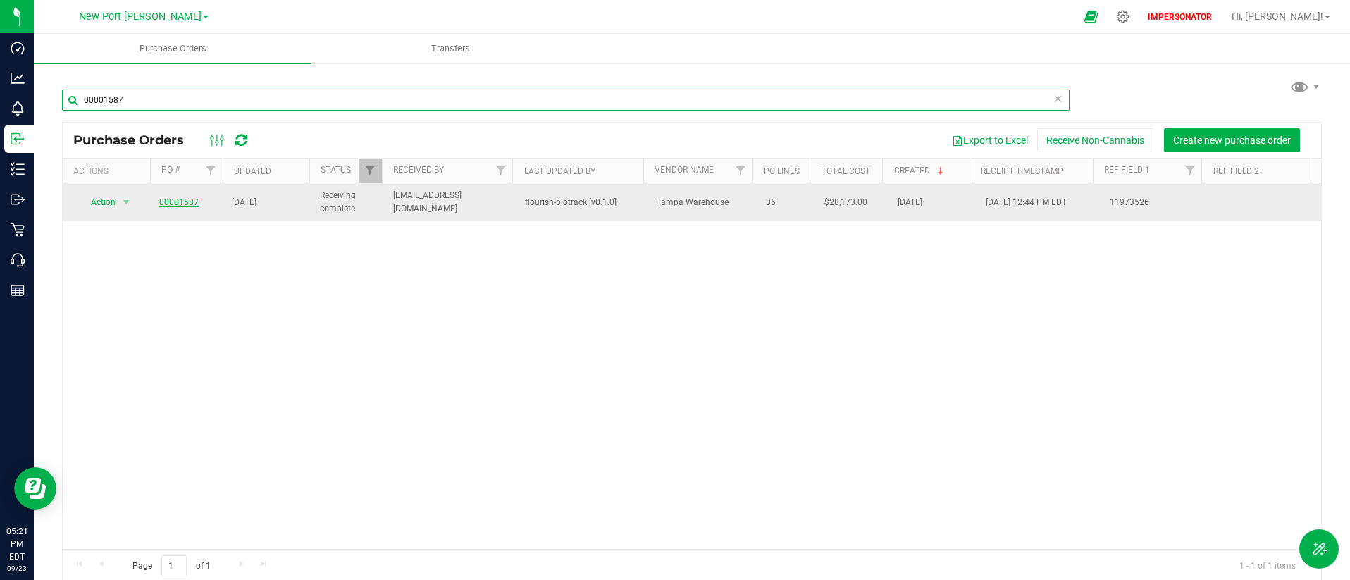
type input "00001587"
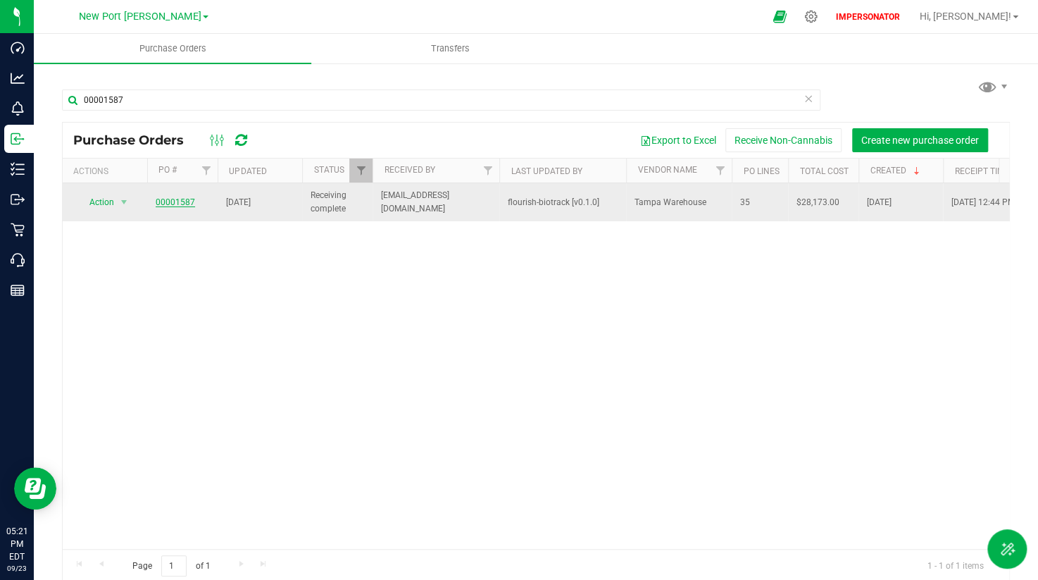
click at [180, 204] on link "00001587" at bounding box center [175, 202] width 39 height 10
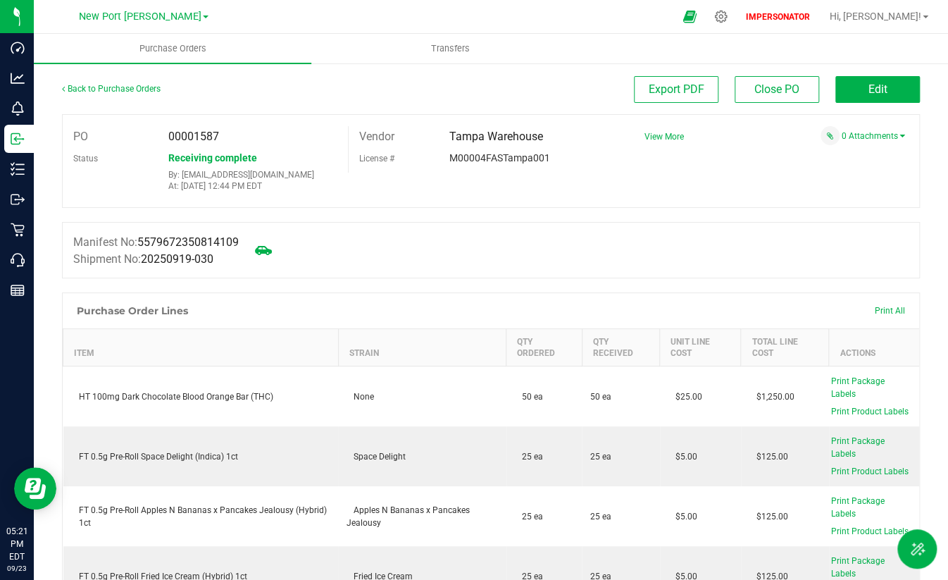
drag, startPoint x: 233, startPoint y: 187, endPoint x: 311, endPoint y: 190, distance: 78.2
click at [310, 190] on p "At: Sep 22, 2025 12:44 PM EDT" at bounding box center [252, 186] width 169 height 10
click at [228, 190] on p "At: Sep 22, 2025 12:44 PM EDT" at bounding box center [252, 186] width 169 height 10
drag, startPoint x: 250, startPoint y: 188, endPoint x: 530, endPoint y: 193, distance: 279.7
click at [515, 192] on div "PO 00001587 Status Receiving complete By: slewandowski@liveparallel.com At: Sep…" at bounding box center [491, 161] width 858 height 94
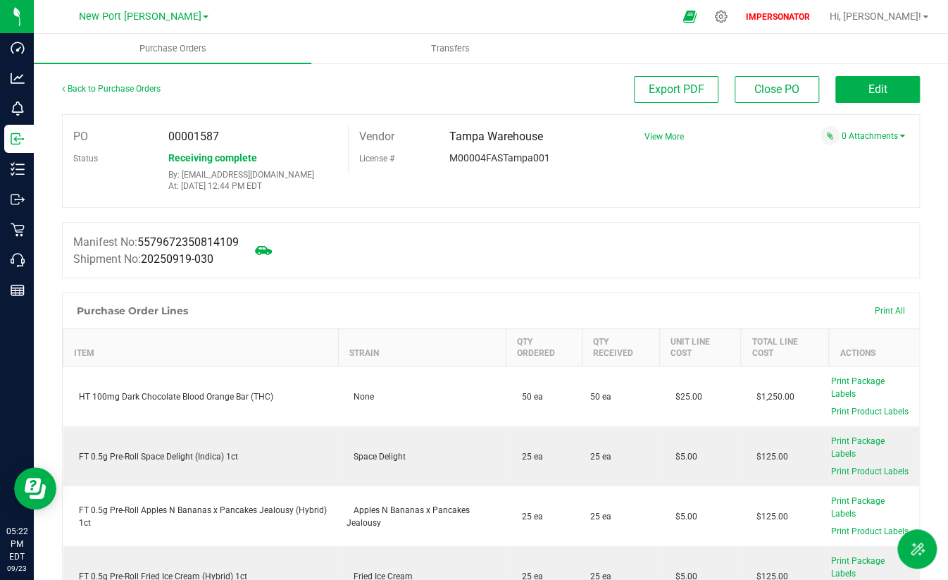
click at [566, 207] on div "PO 00001587 Status Receiving complete By: slewandowski@liveparallel.com At: Sep…" at bounding box center [491, 161] width 858 height 94
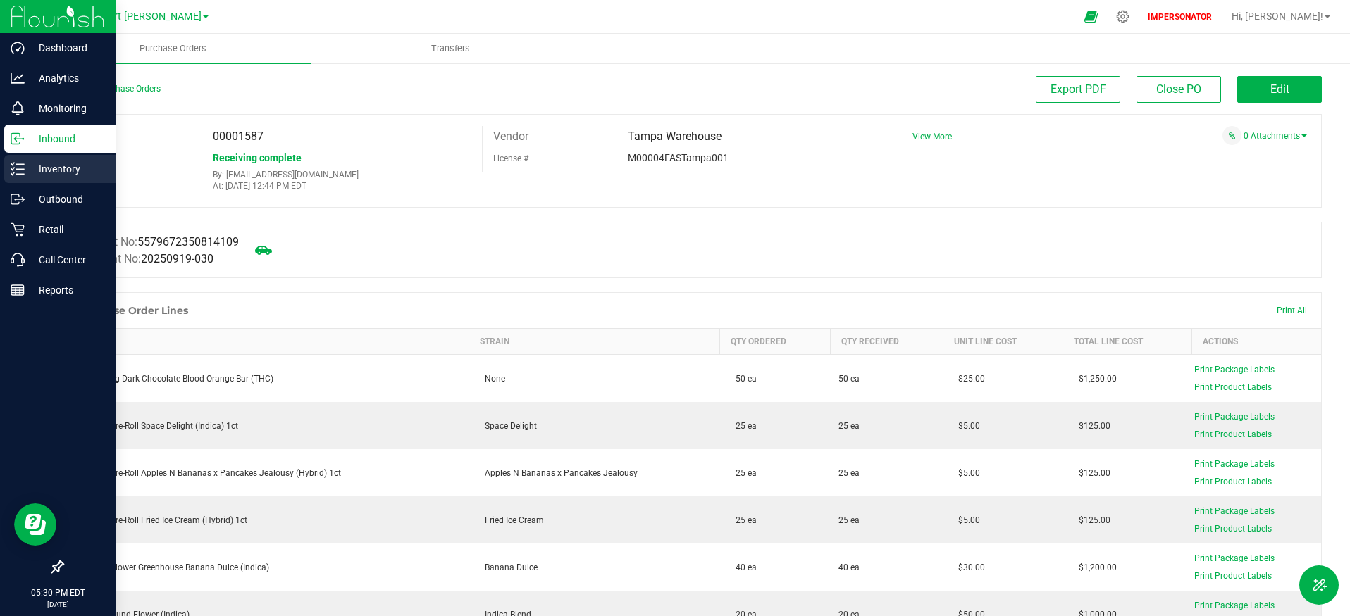
click at [25, 175] on p "Inventory" at bounding box center [67, 169] width 85 height 17
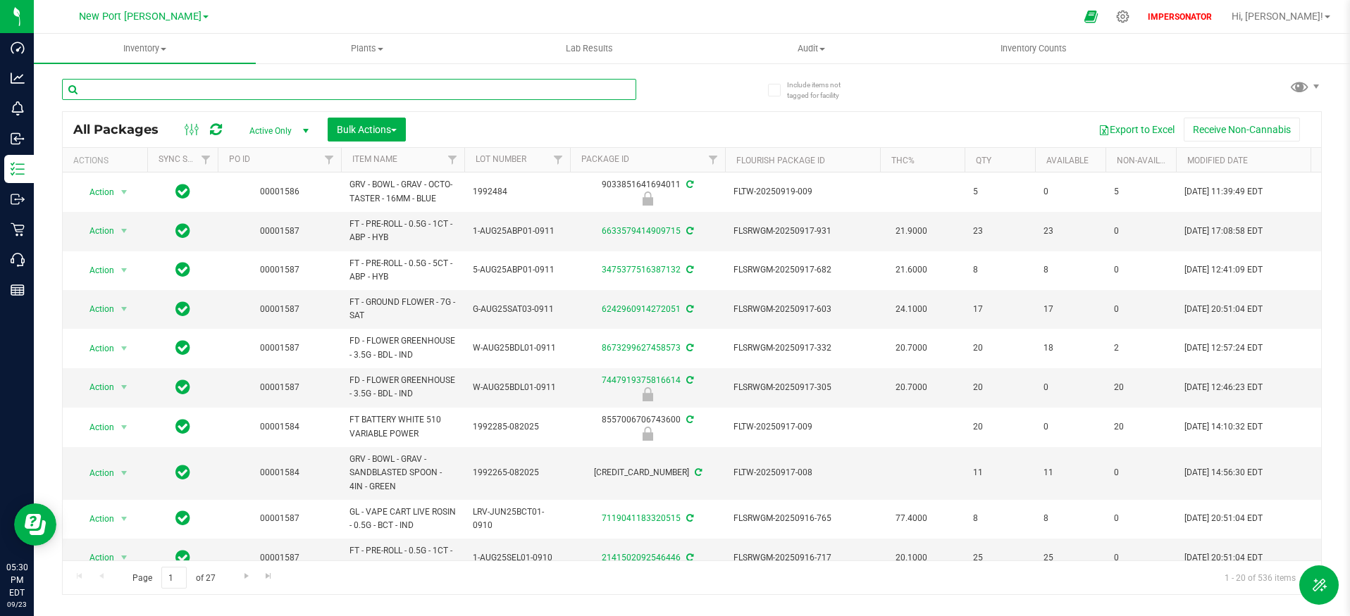
click at [215, 94] on input "text" at bounding box center [349, 89] width 574 height 21
paste input "3475377516387132"
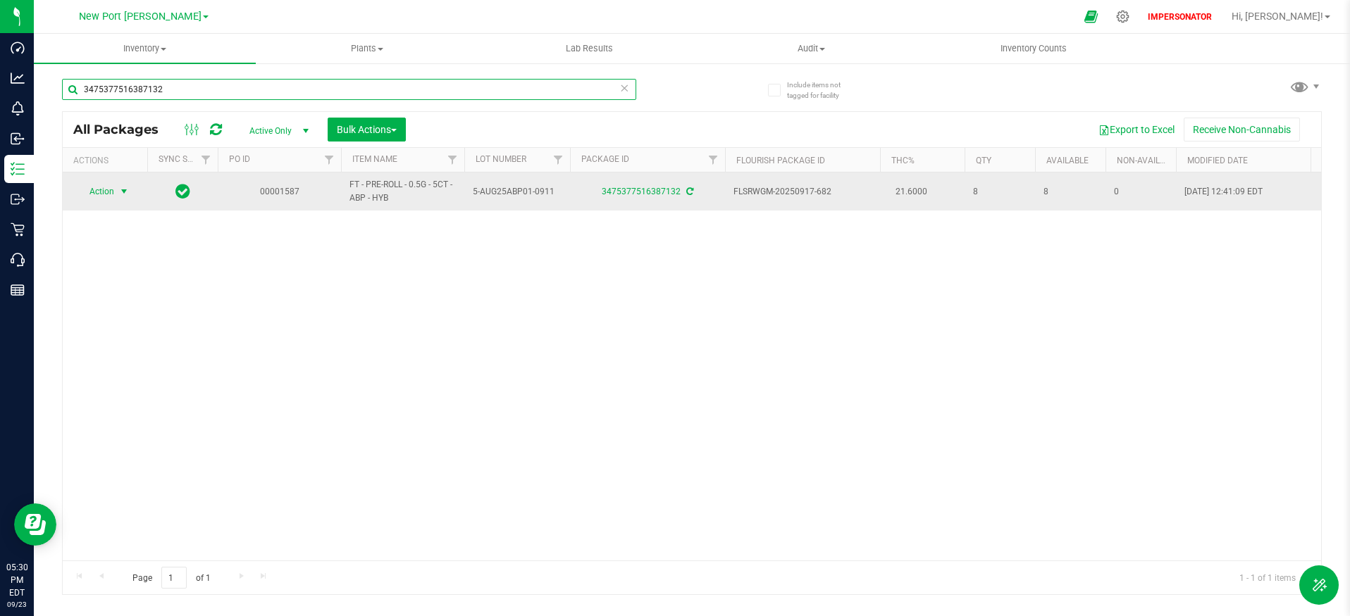
type input "3475377516387132"
click at [108, 194] on span "Action" at bounding box center [96, 192] width 38 height 20
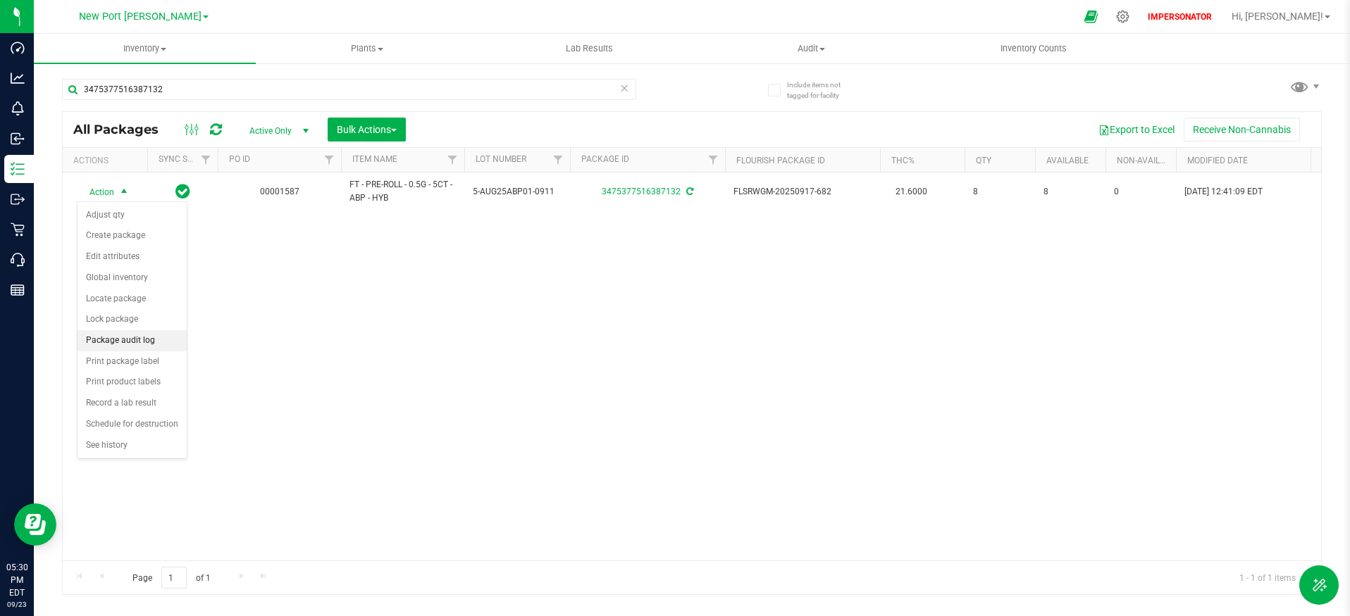
click at [143, 340] on li "Package audit log" at bounding box center [131, 340] width 109 height 21
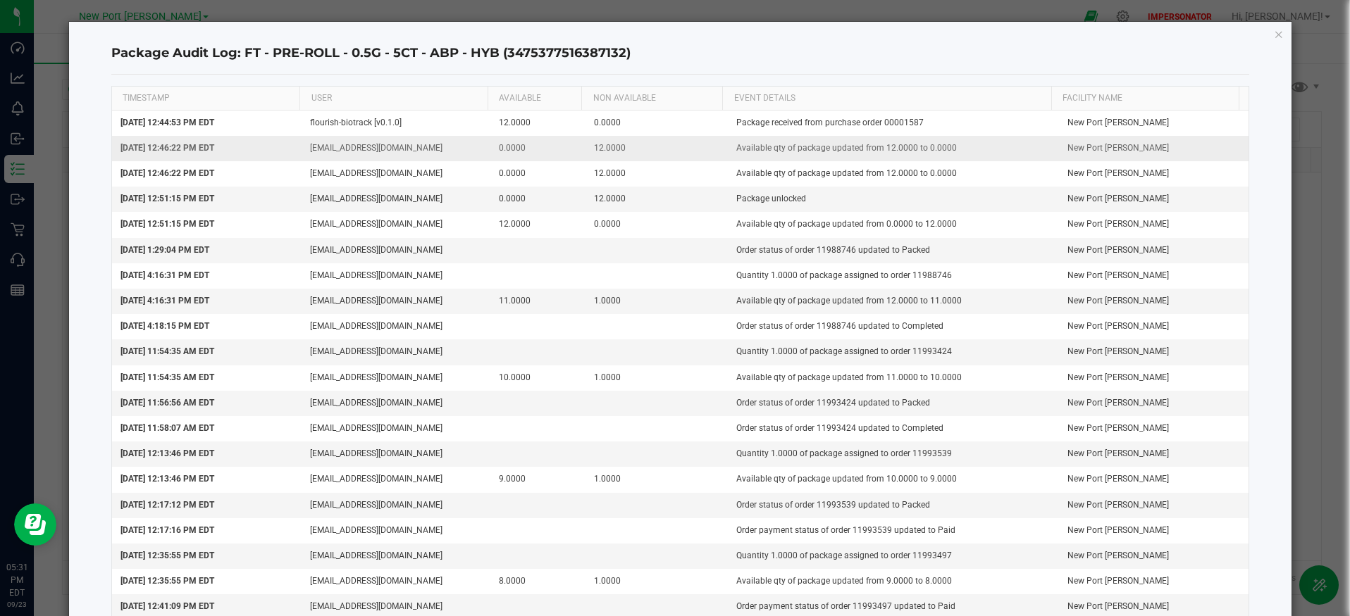
drag, startPoint x: 725, startPoint y: 147, endPoint x: 1031, endPoint y: 145, distance: 305.8
click at [1031, 145] on td "Available qty of package updated from 12.0000 to 0.0000" at bounding box center [894, 148] width 332 height 25
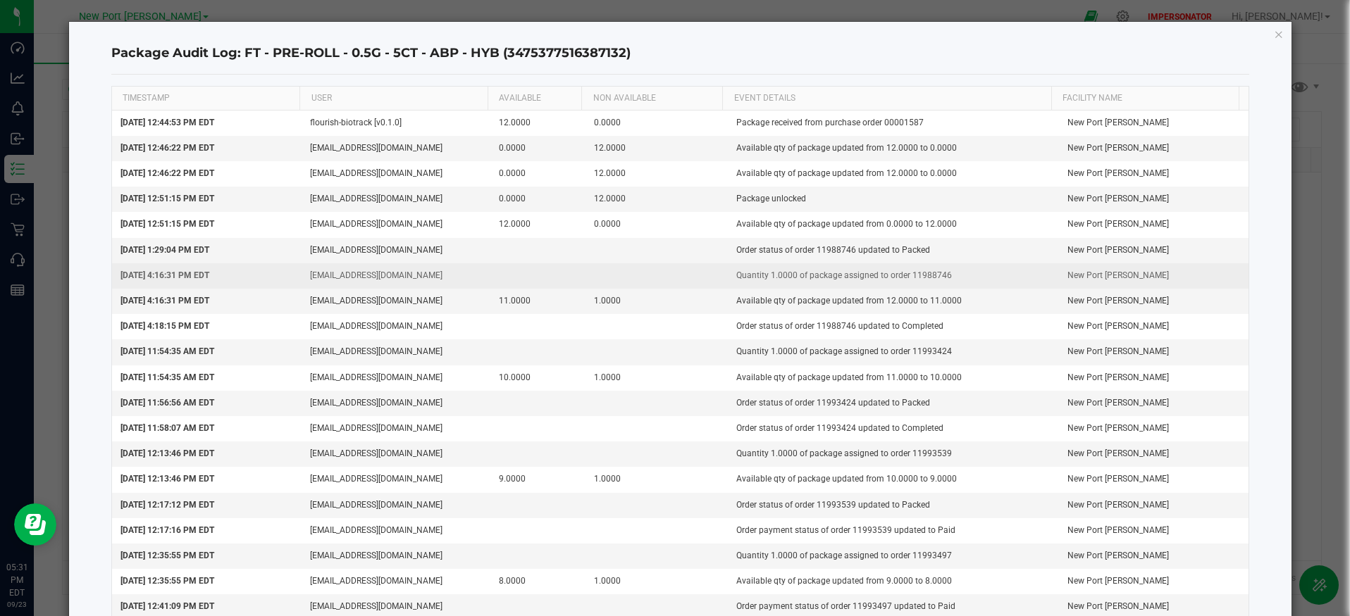
copy td "Available qty of package updated from 12.0000 to 0.0000"
